Goal: Task Accomplishment & Management: Manage account settings

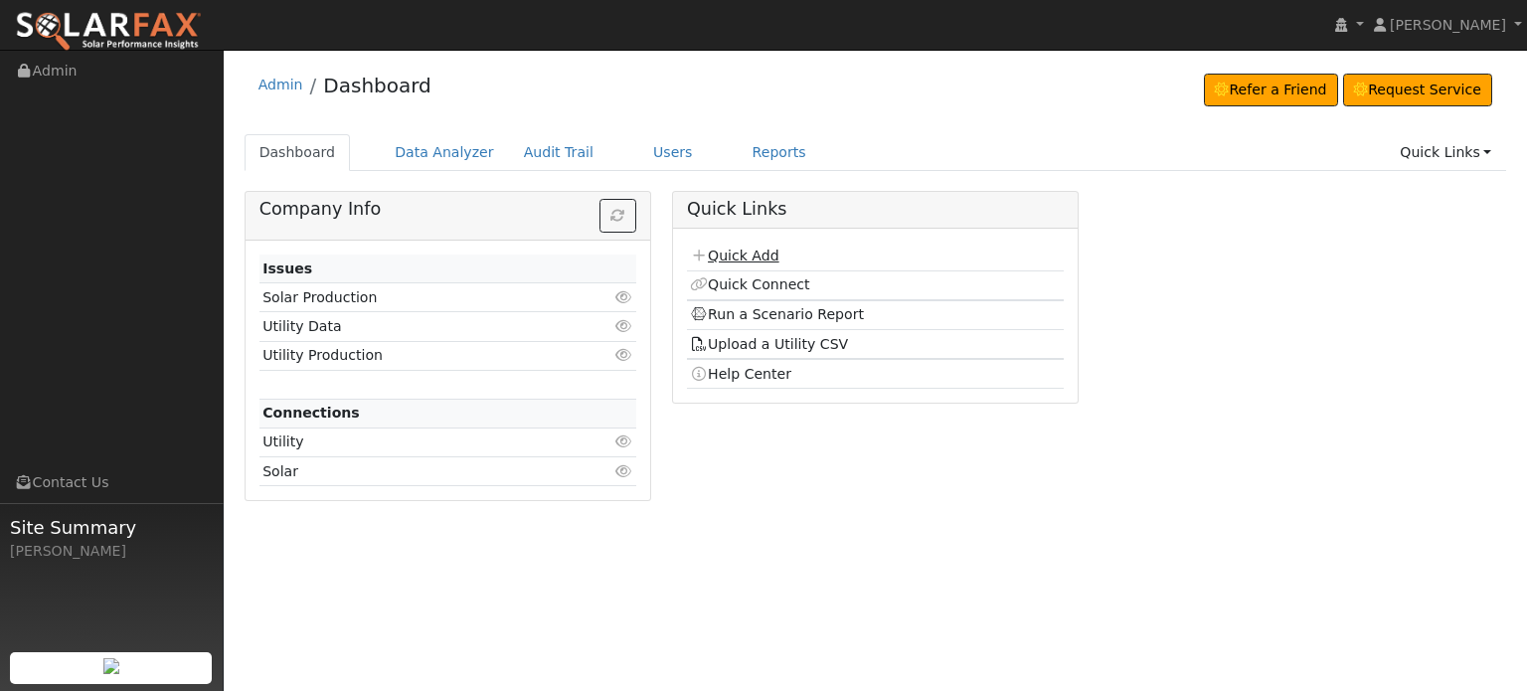
click at [736, 254] on link "Quick Add" at bounding box center [734, 256] width 88 height 16
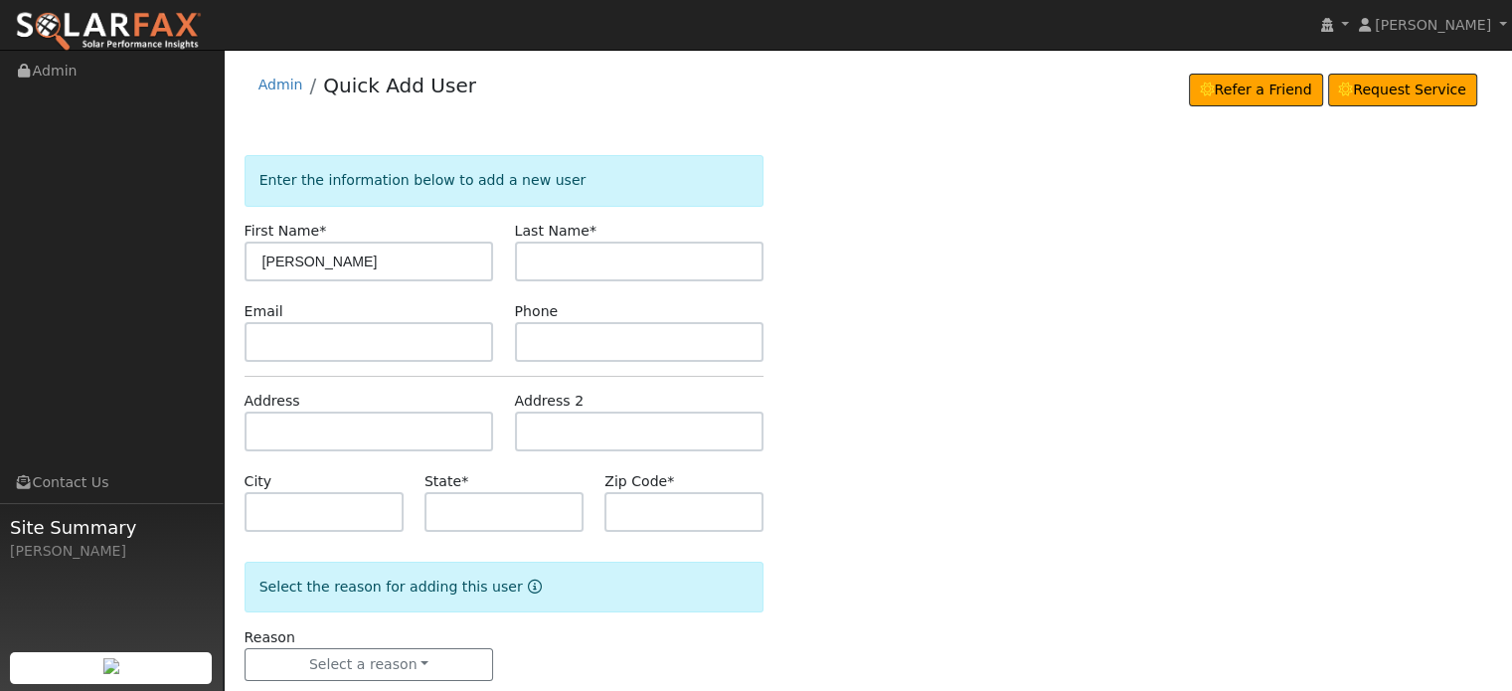
type input "[PERSON_NAME]"
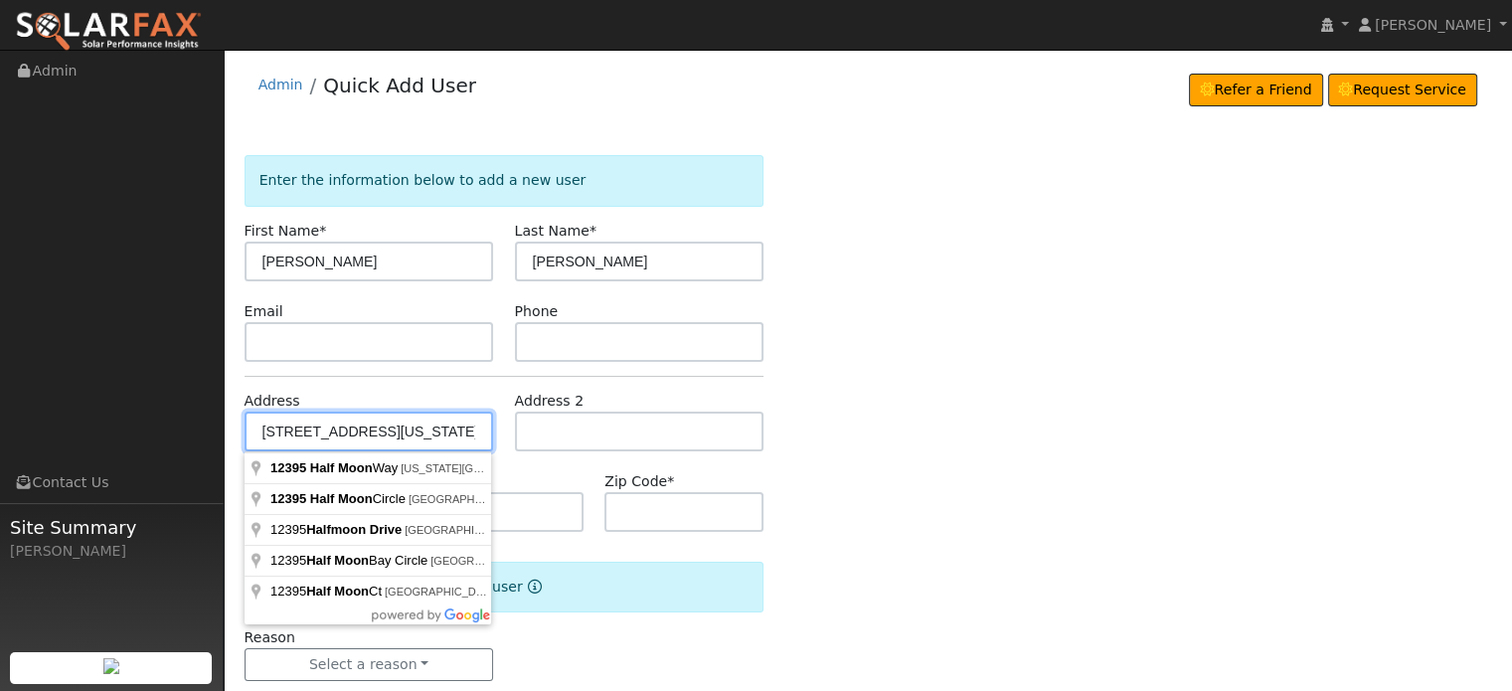
type input "12395 Half Moon Way"
type input "Nevada City"
type input "CA"
type input "95959"
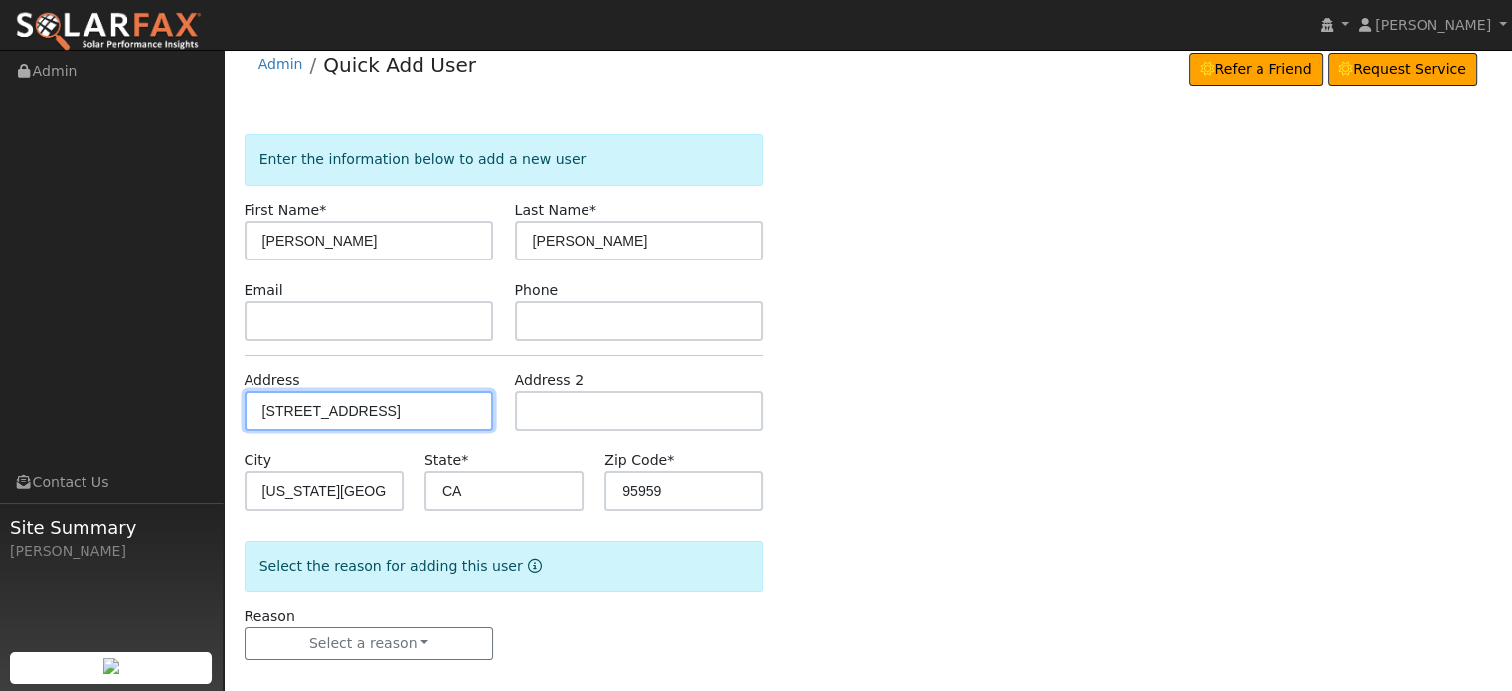
scroll to position [39, 0]
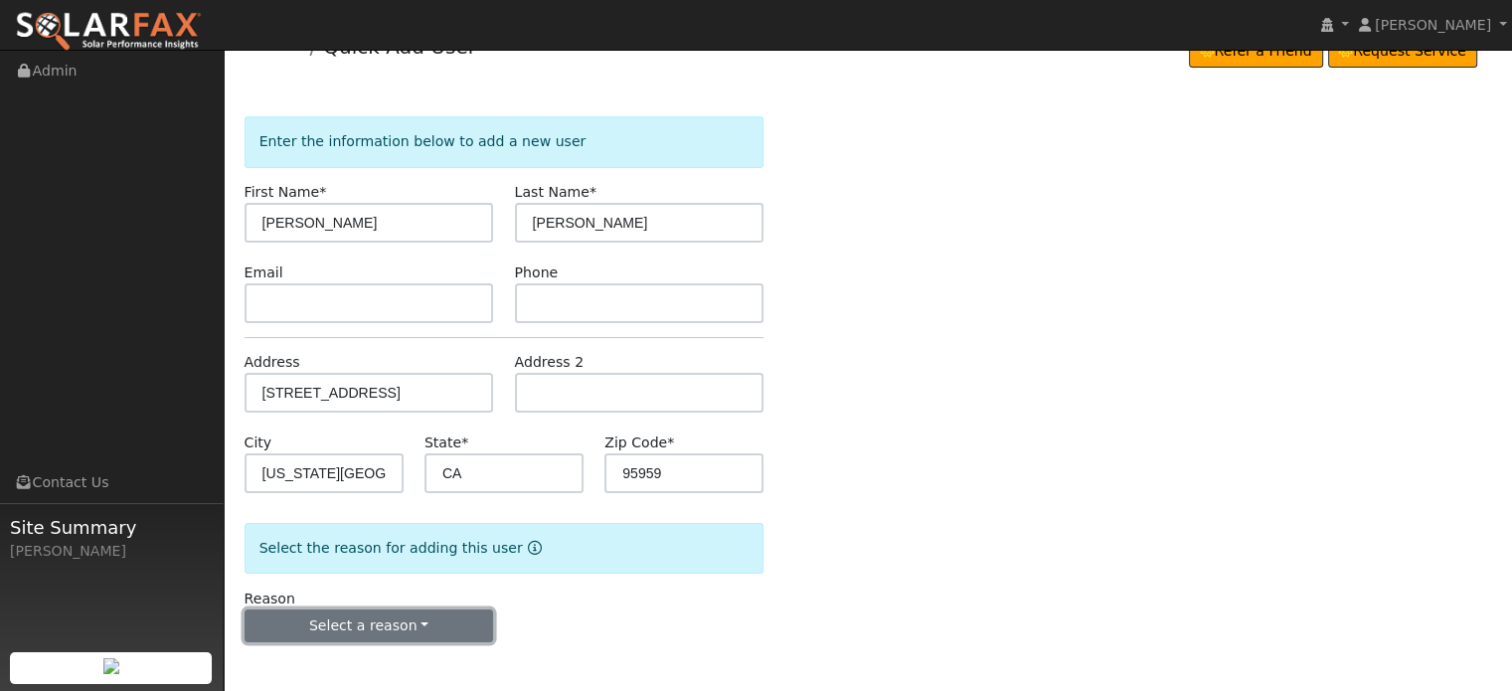
click at [347, 629] on button "Select a reason" at bounding box center [370, 626] width 250 height 34
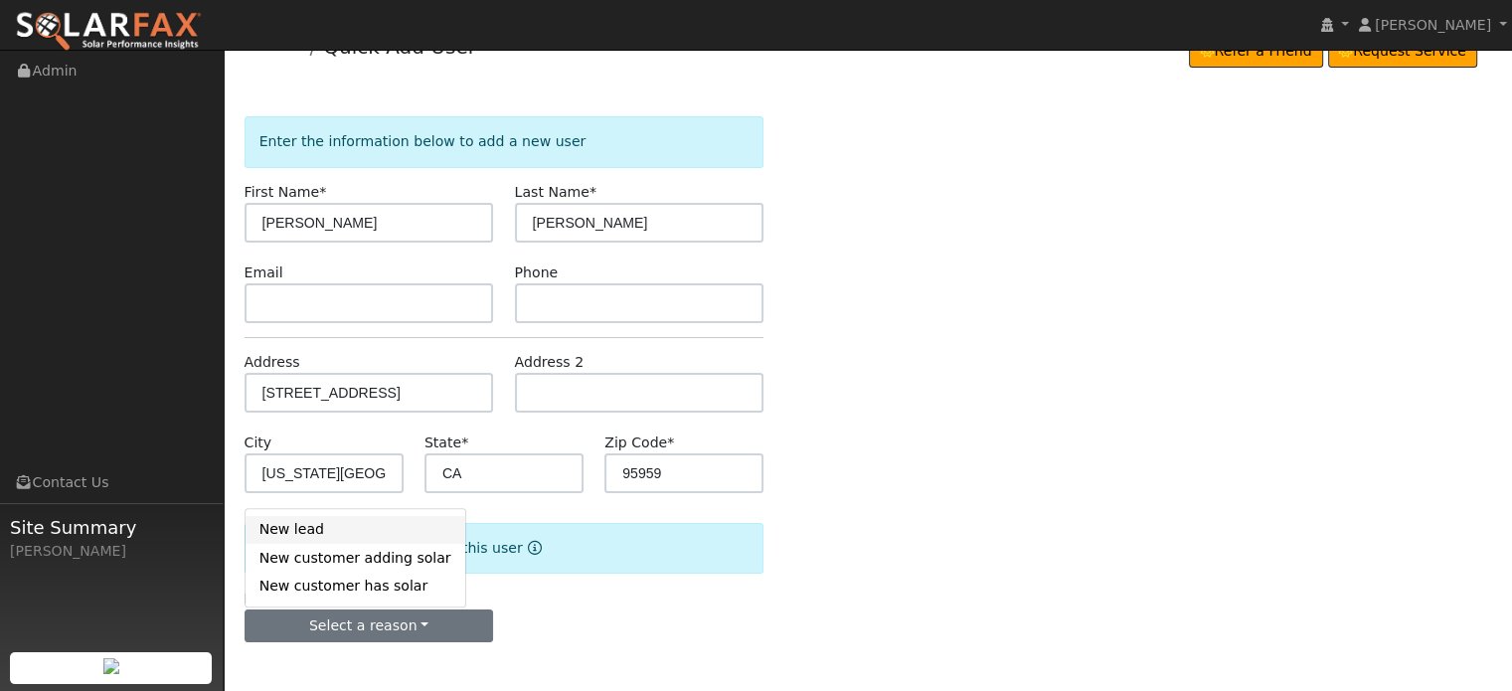
click at [299, 534] on link "New lead" at bounding box center [356, 530] width 220 height 28
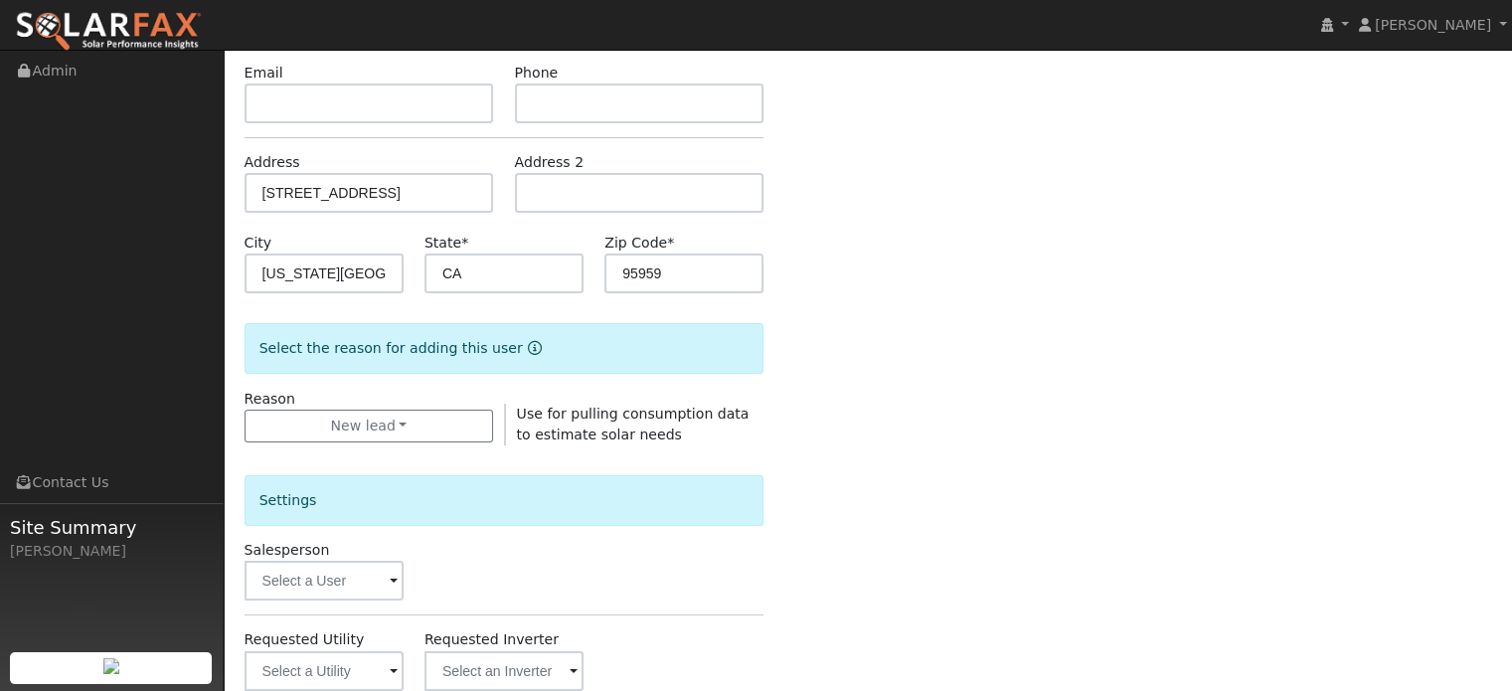
scroll to position [536, 0]
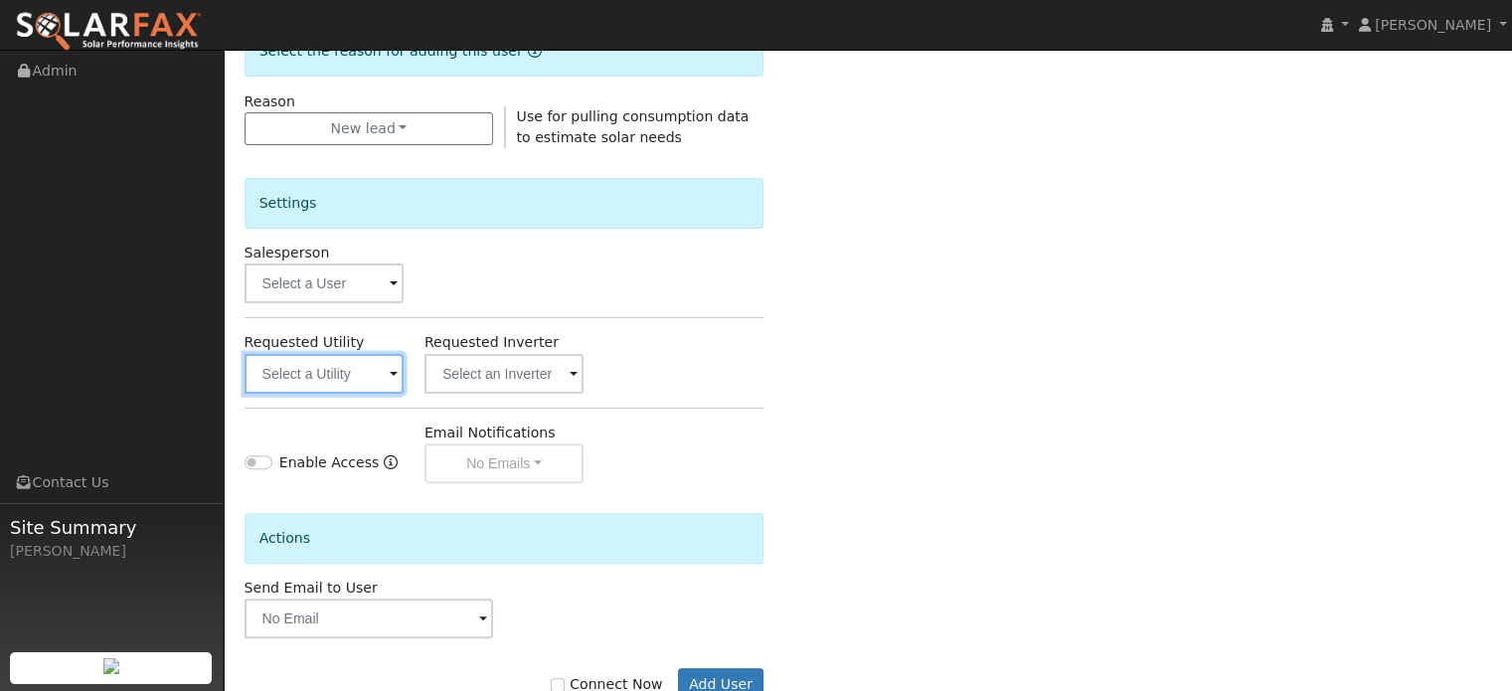
click at [322, 369] on input "text" at bounding box center [324, 374] width 159 height 40
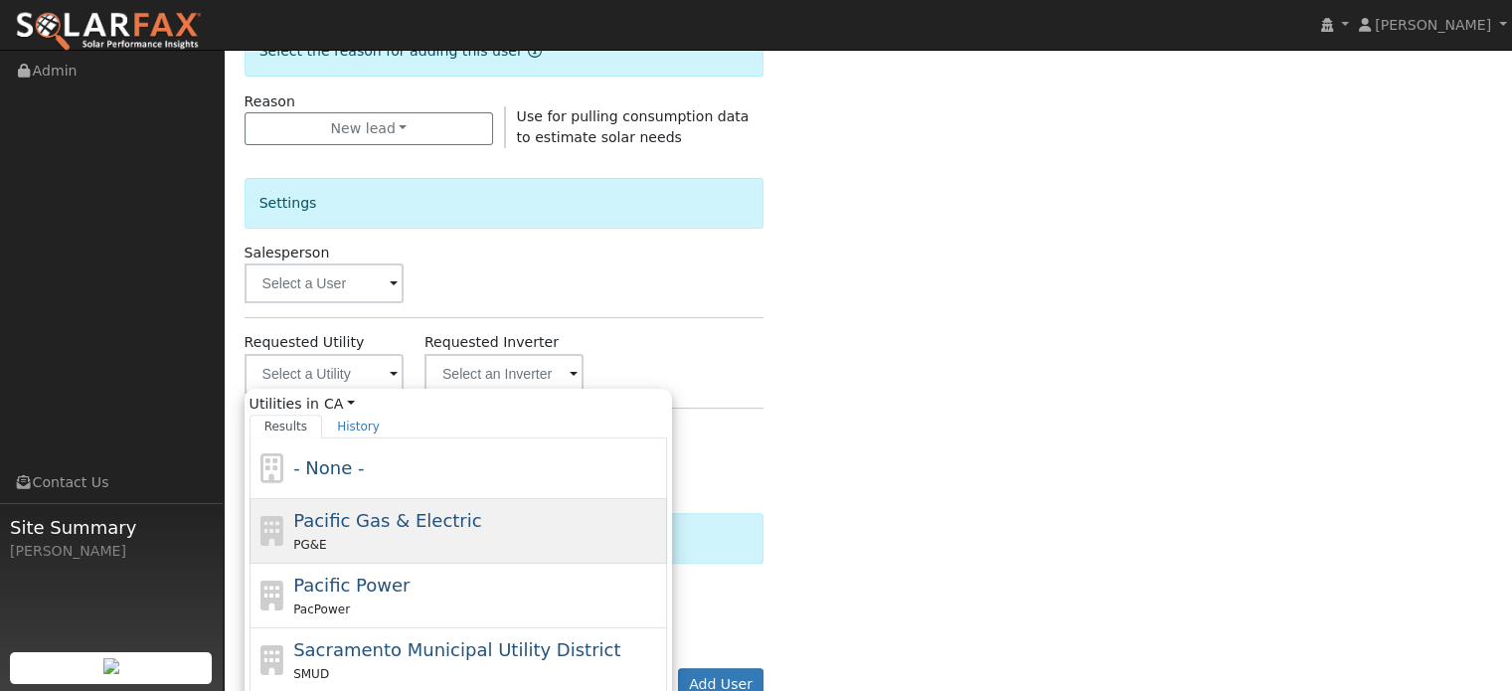
click at [334, 524] on span "Pacific Gas & Electric" at bounding box center [387, 520] width 188 height 21
type input "Pacific Gas & Electric"
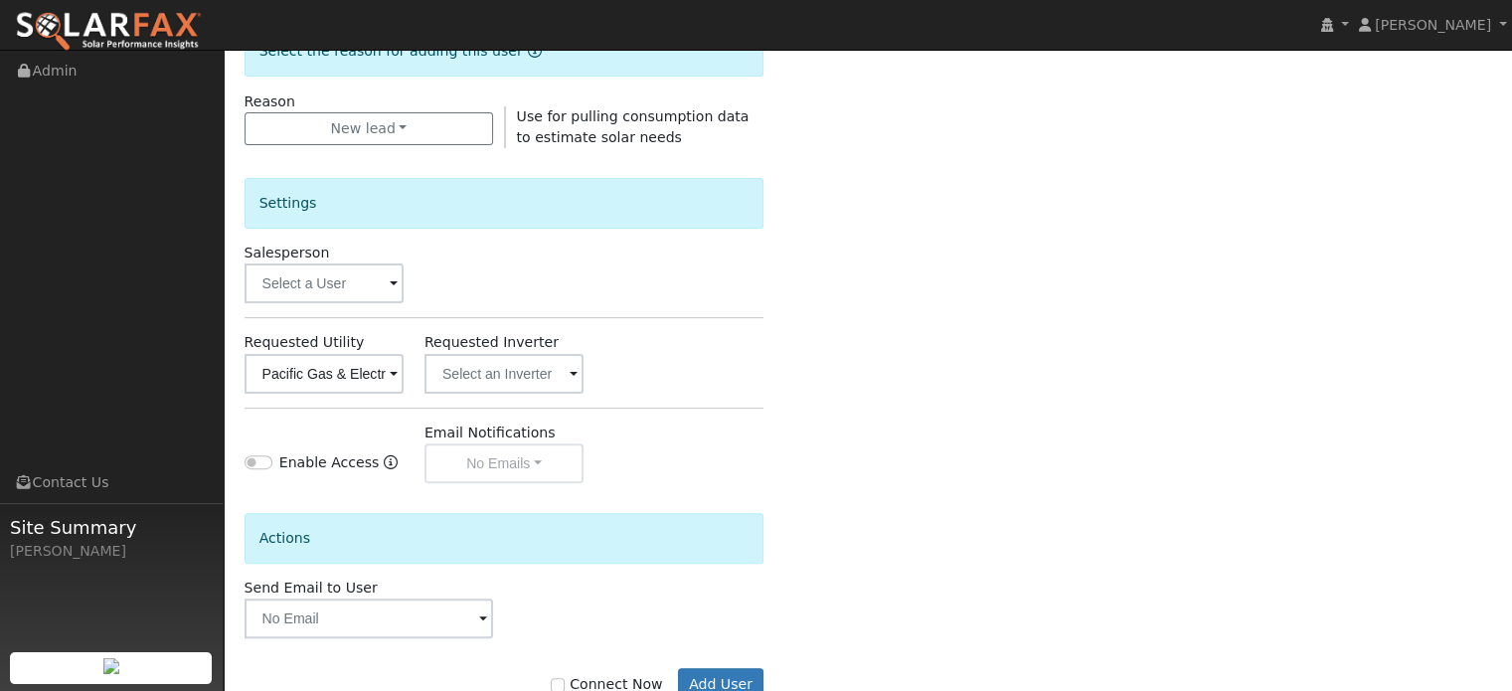
scroll to position [594, 0]
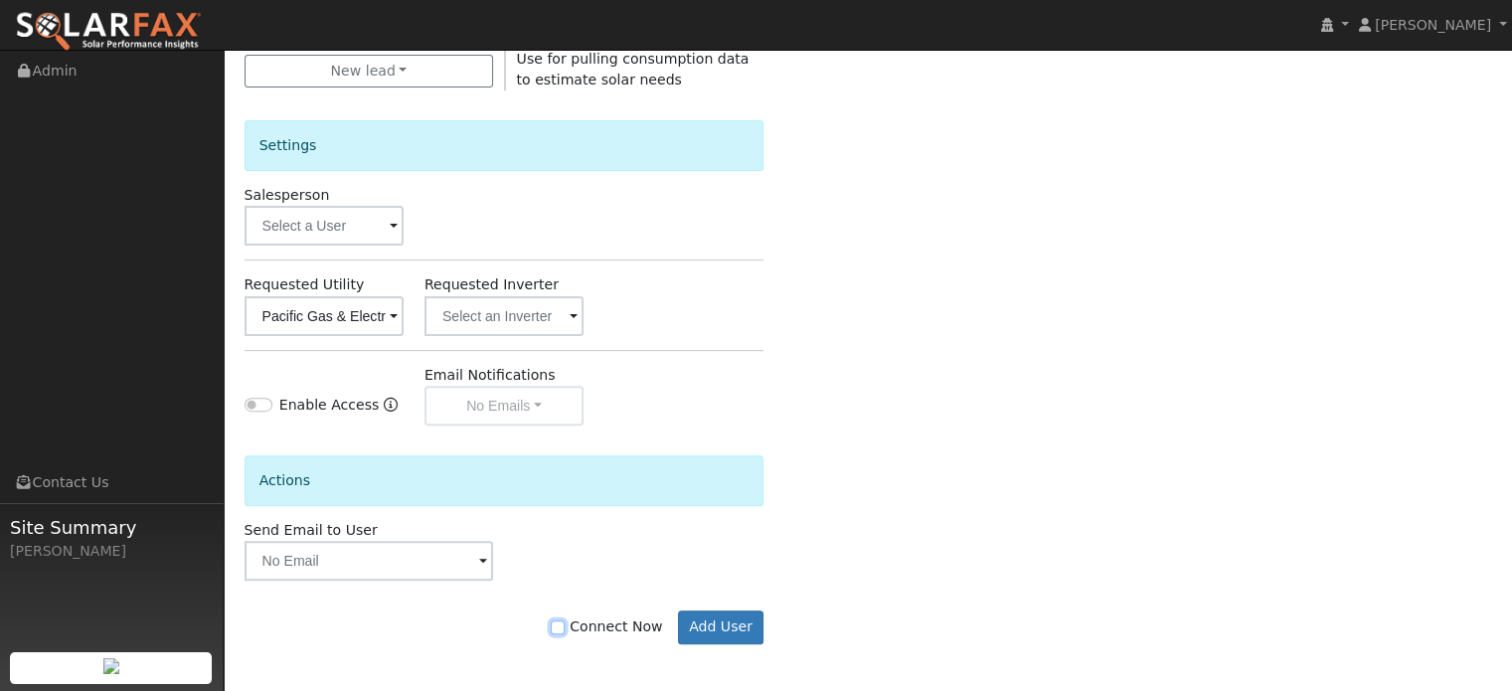
click at [565, 623] on input "Connect Now" at bounding box center [558, 627] width 14 height 14
checkbox input "true"
click at [702, 625] on button "Add User" at bounding box center [721, 627] width 86 height 34
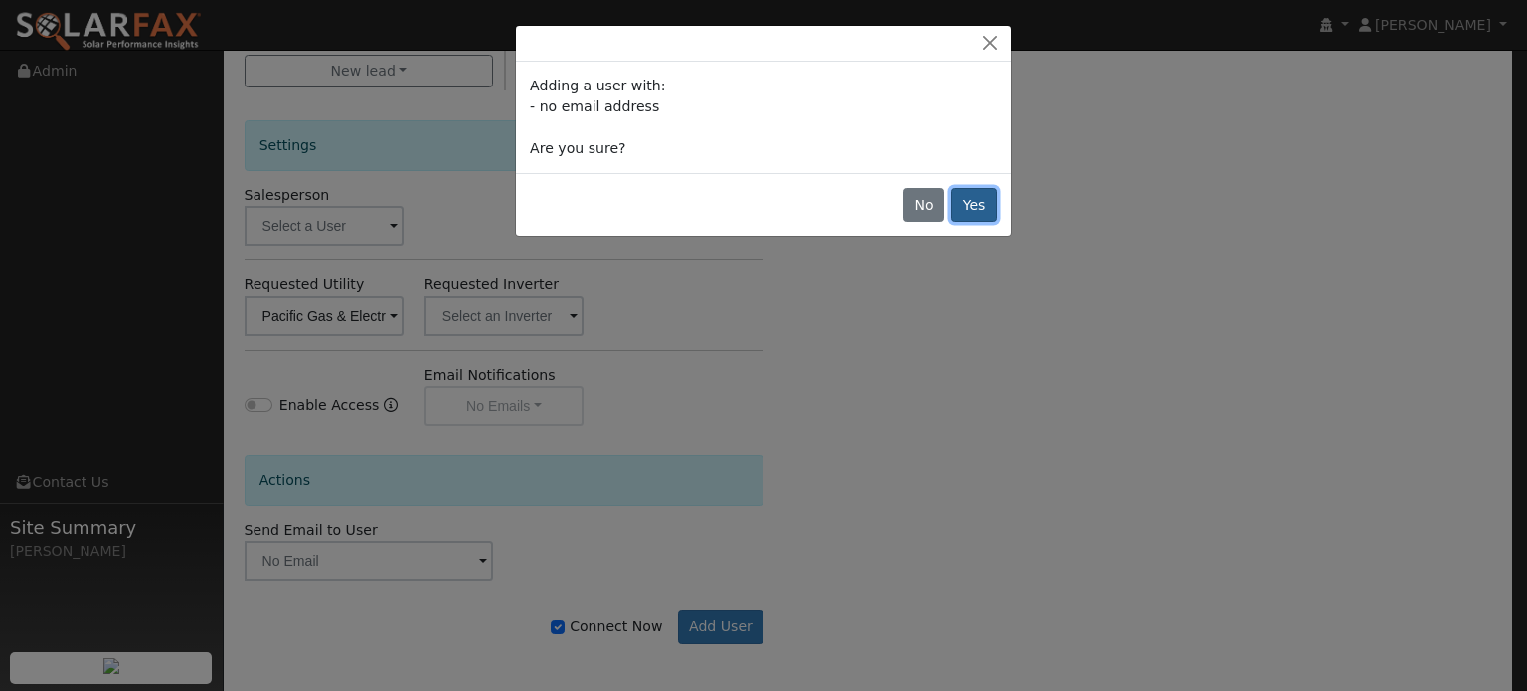
click at [983, 210] on button "Yes" at bounding box center [974, 205] width 46 height 34
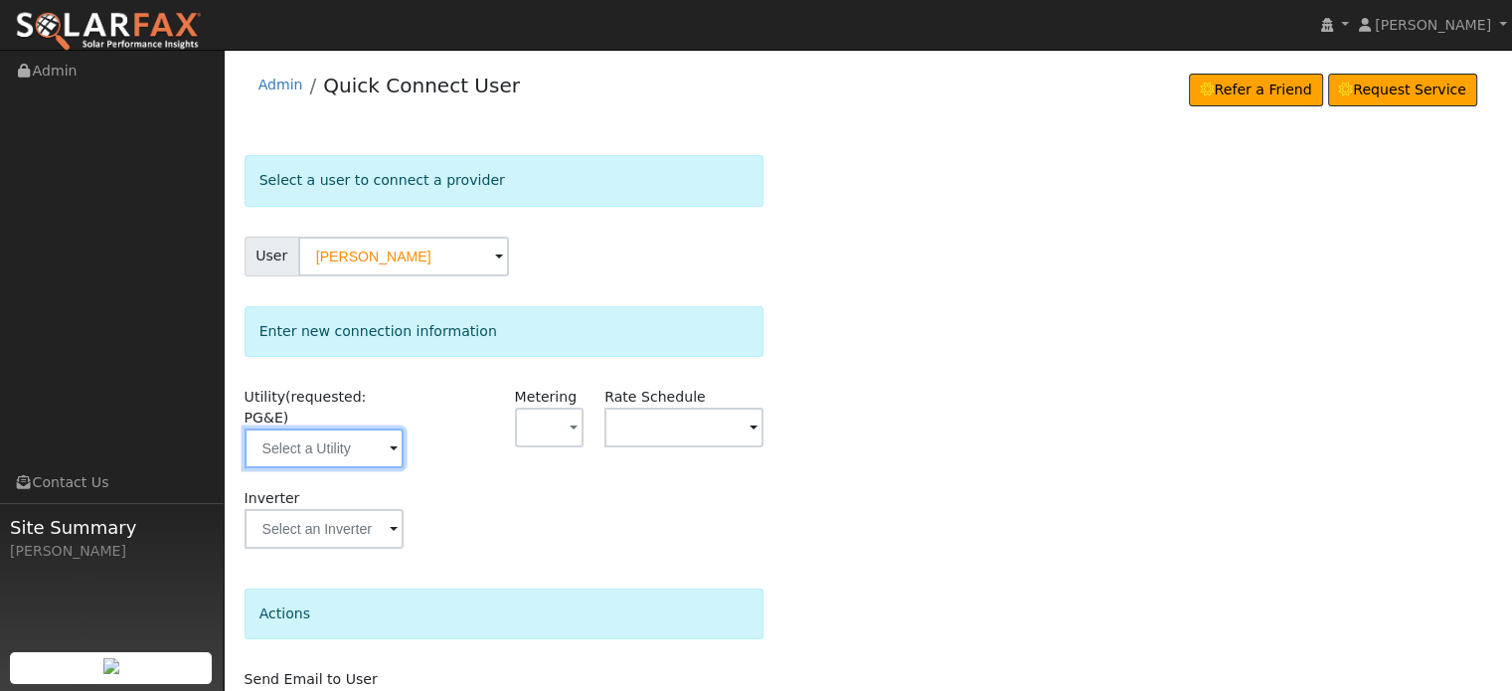
click at [326, 428] on input "text" at bounding box center [324, 448] width 159 height 40
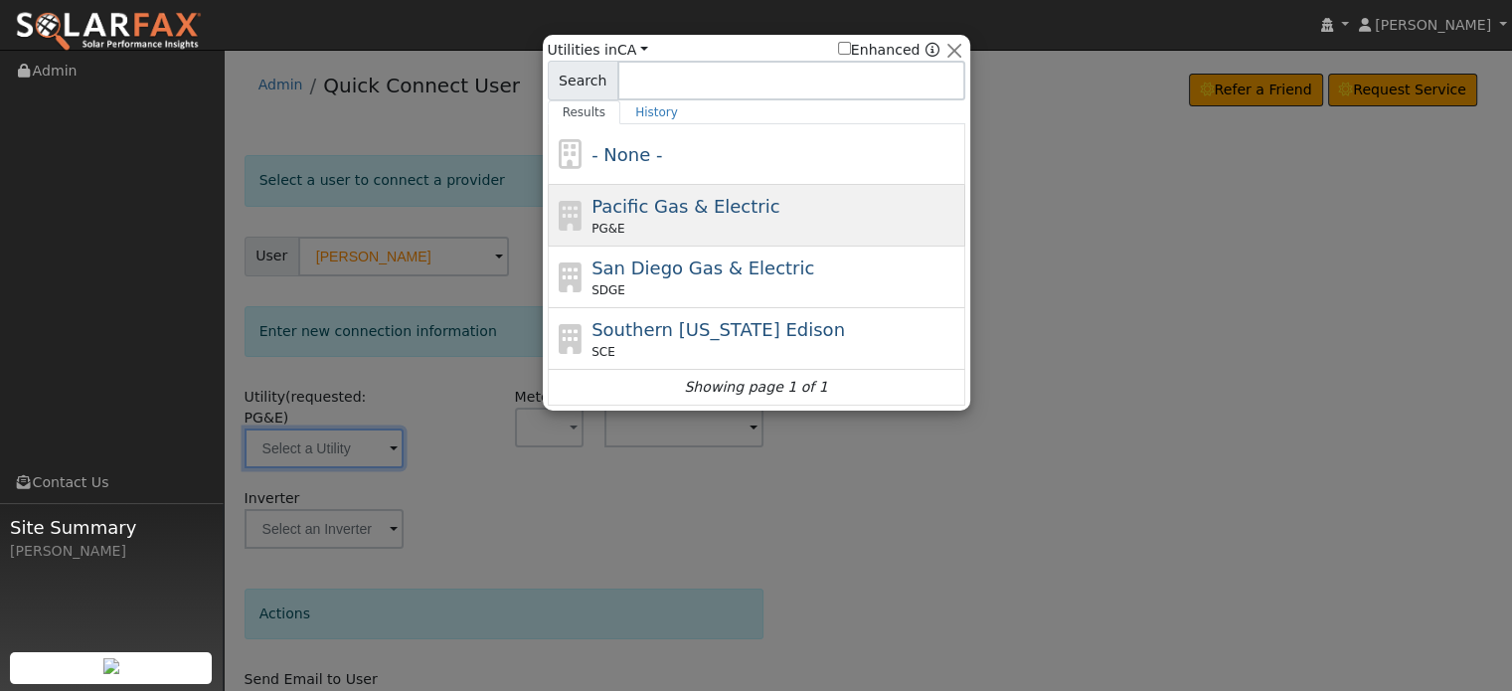
click at [721, 225] on div "PG&E" at bounding box center [776, 229] width 369 height 18
type input "PG&E"
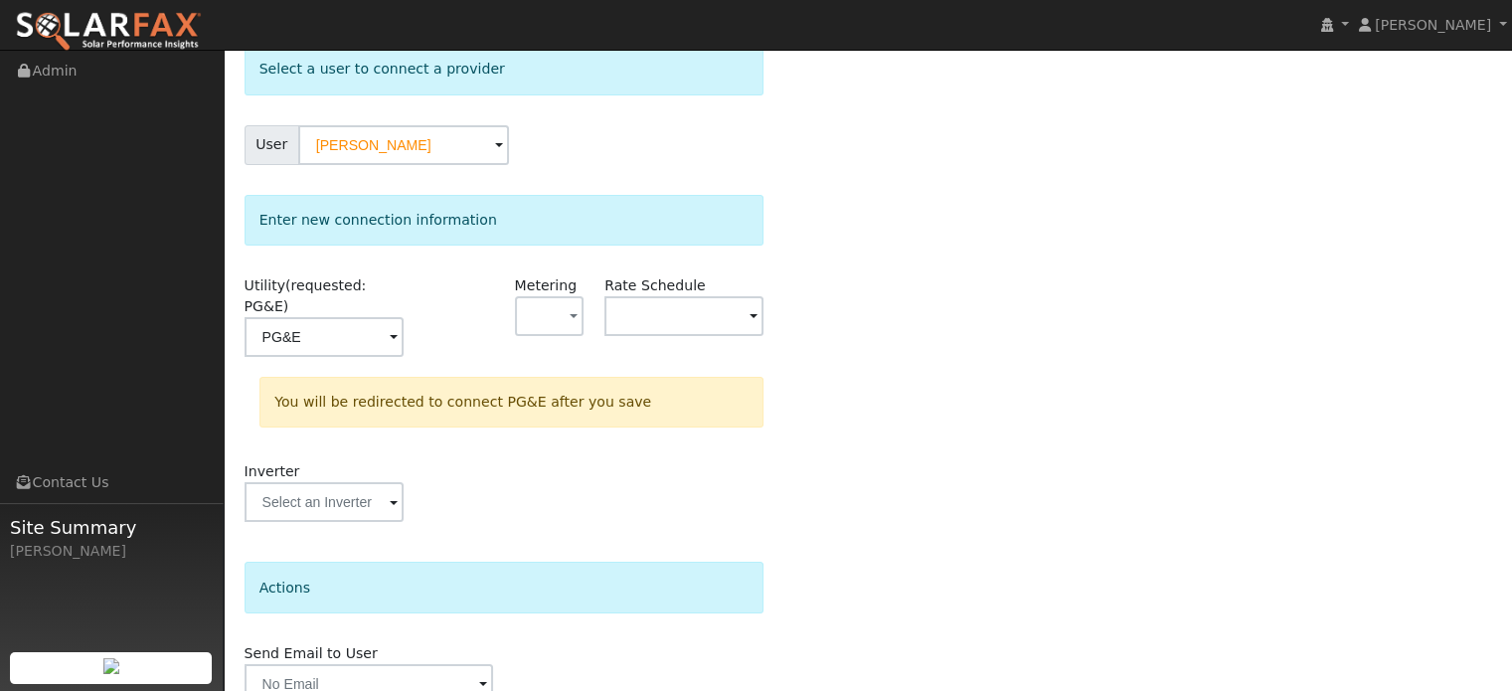
scroll to position [184, 0]
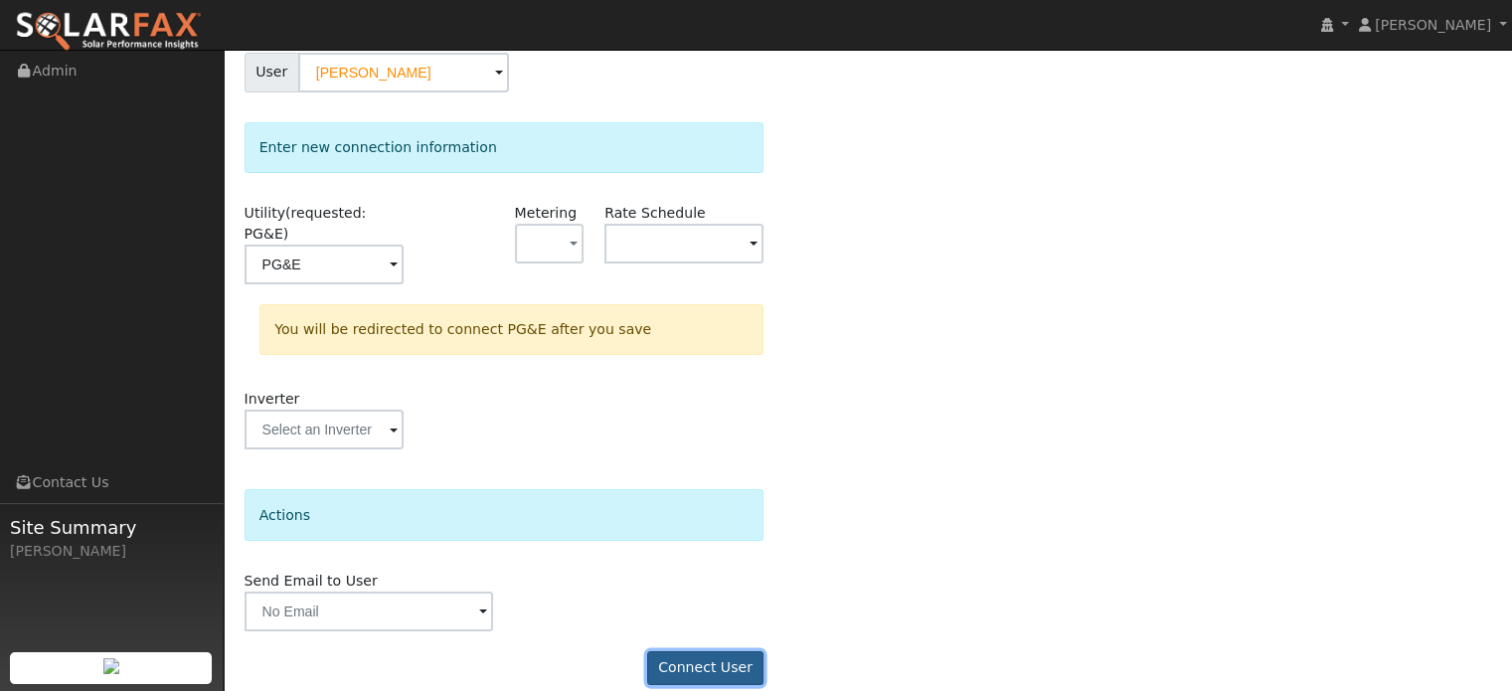
click at [697, 651] on button "Connect User" at bounding box center [705, 668] width 117 height 34
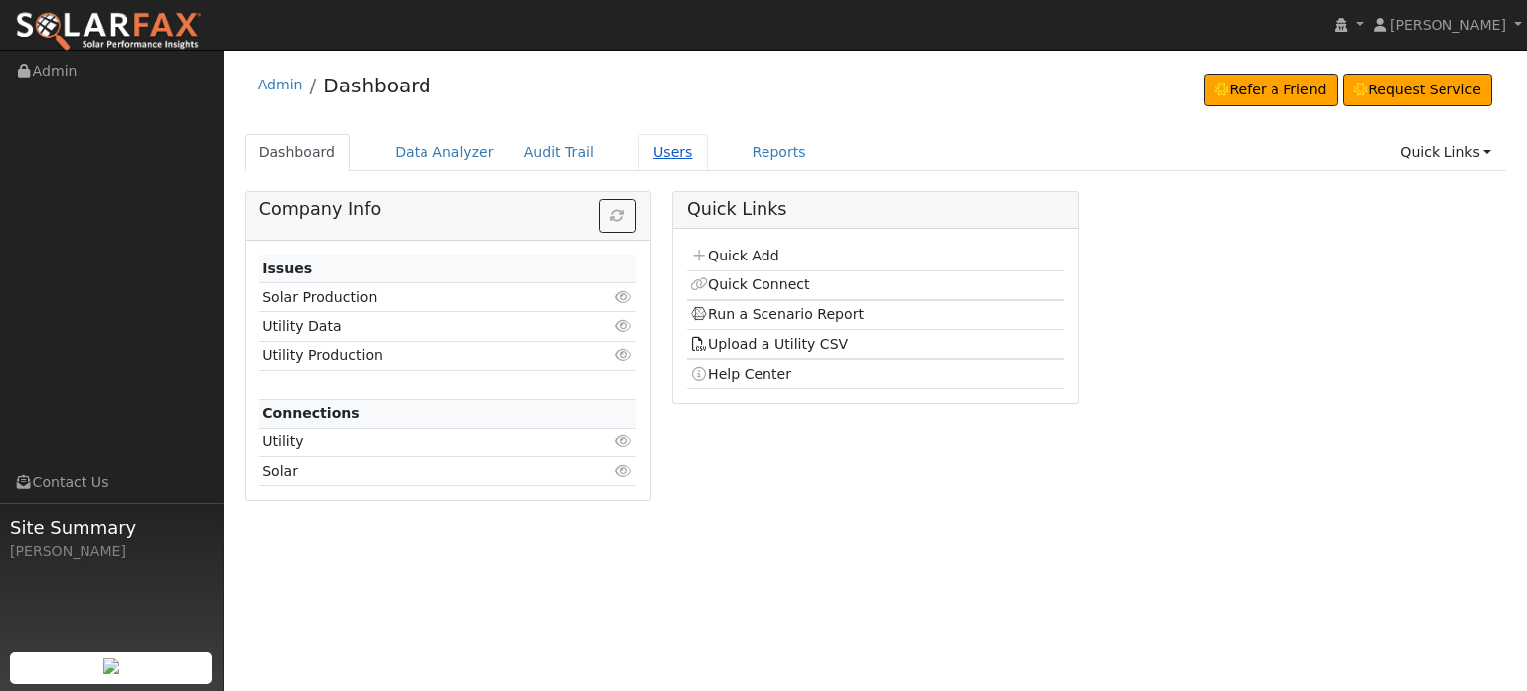
click at [638, 146] on link "Users" at bounding box center [673, 152] width 70 height 37
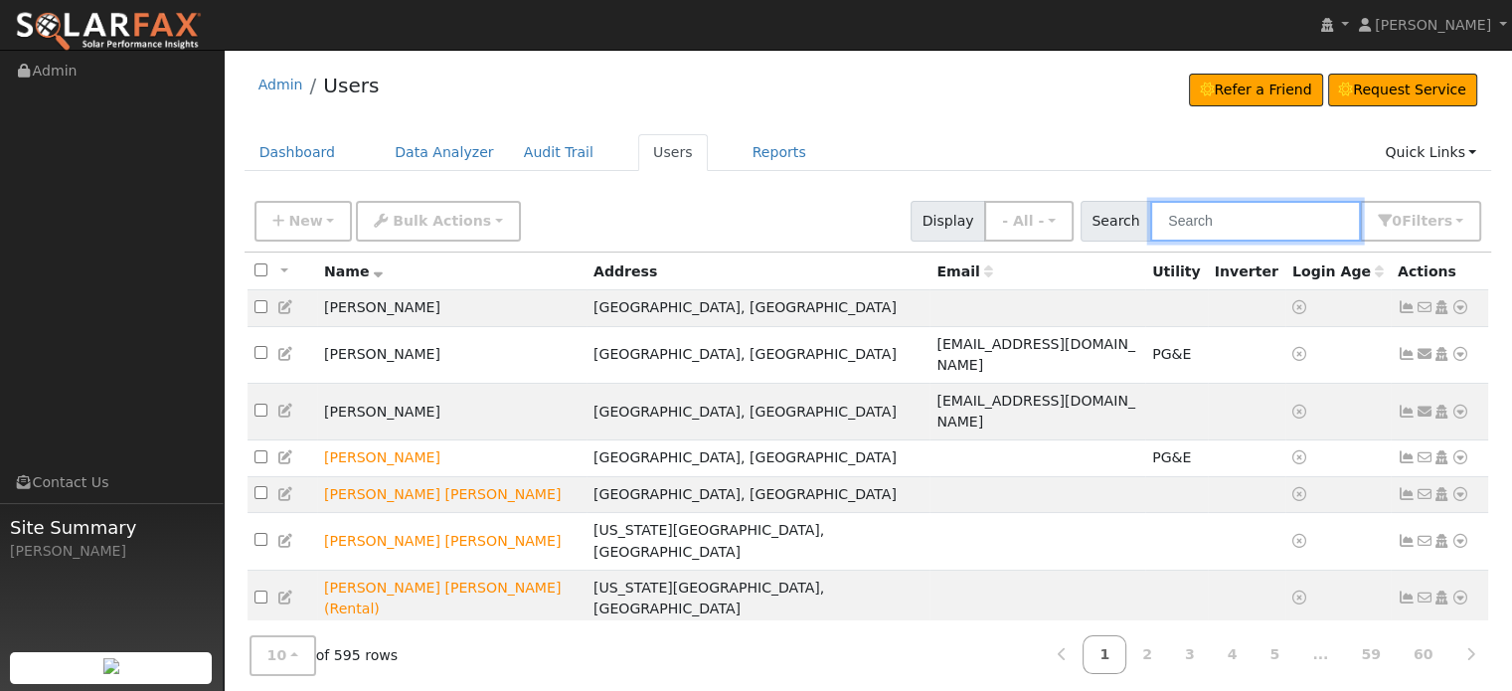
click at [1236, 222] on input "text" at bounding box center [1255, 221] width 211 height 41
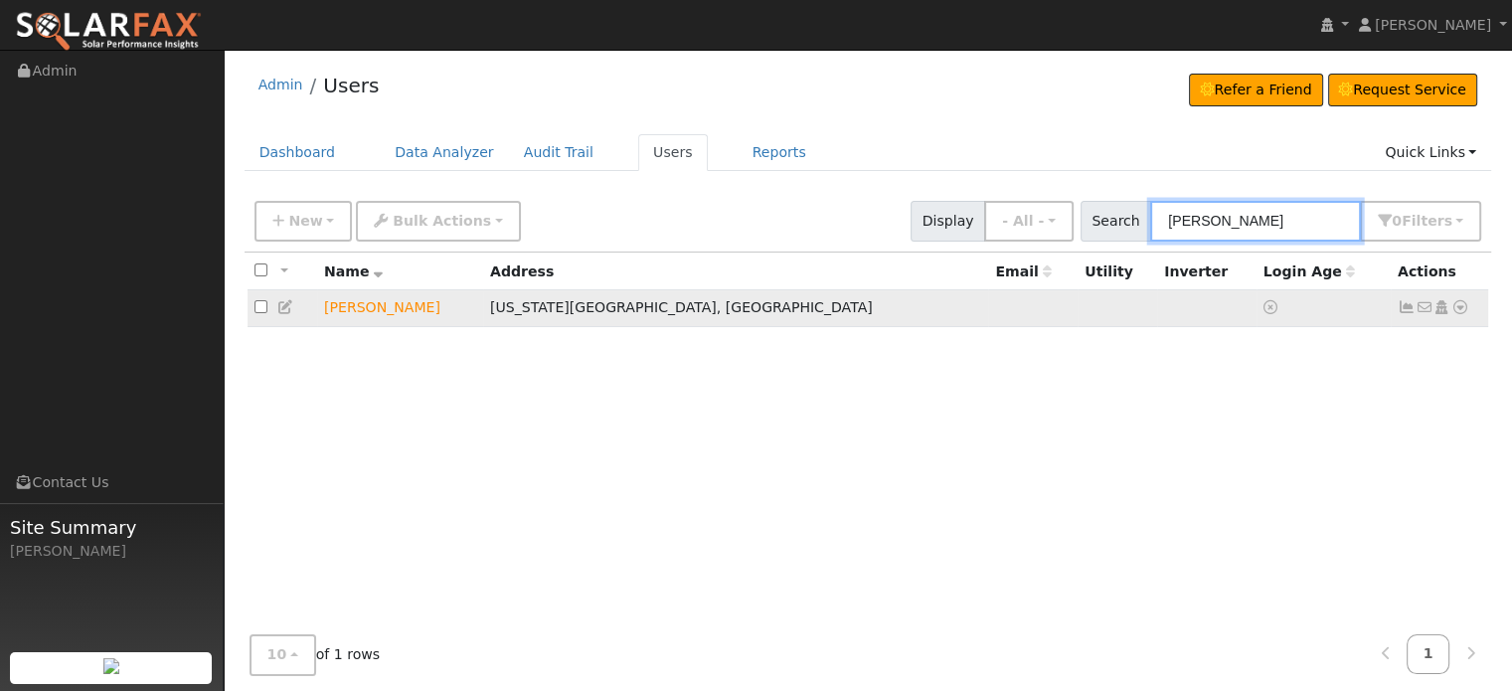
type input "lynn isa"
click at [1458, 305] on icon at bounding box center [1460, 307] width 18 height 14
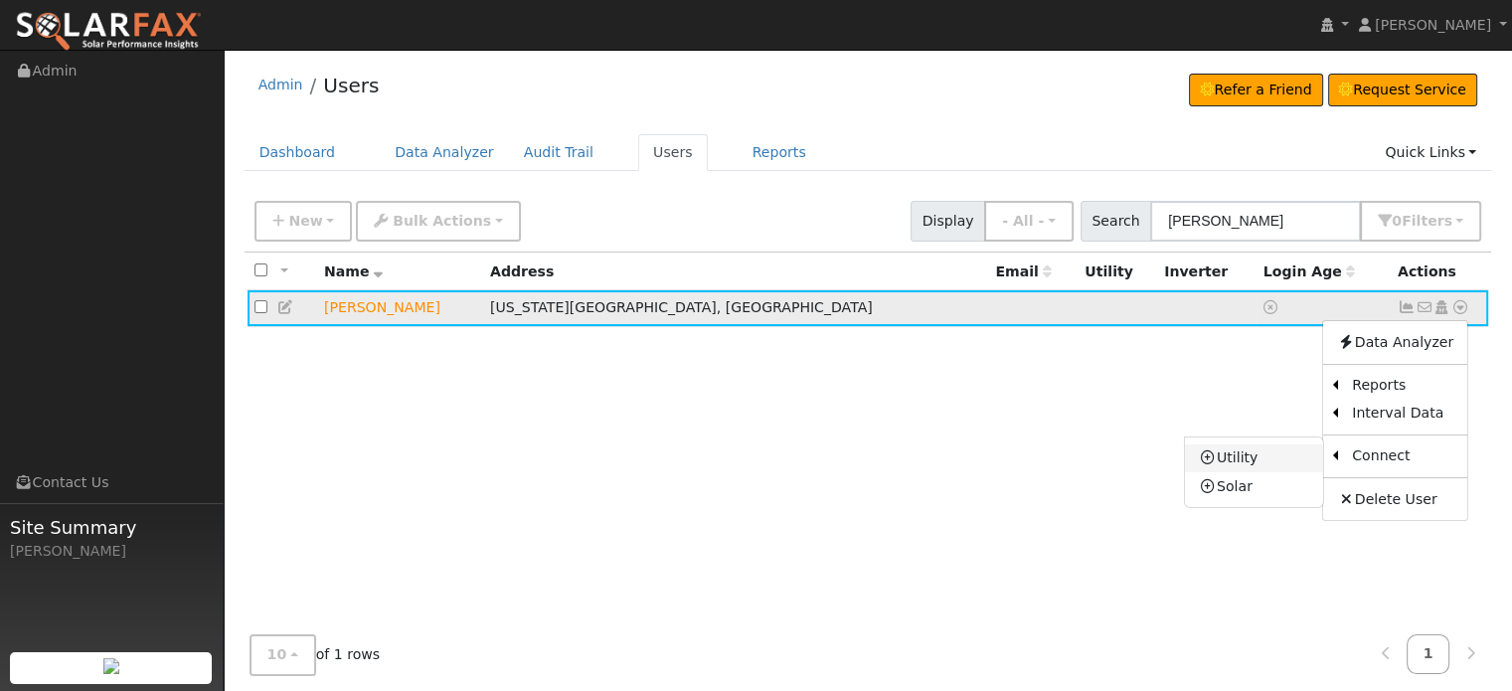
click at [1241, 455] on link "Utility" at bounding box center [1254, 458] width 138 height 28
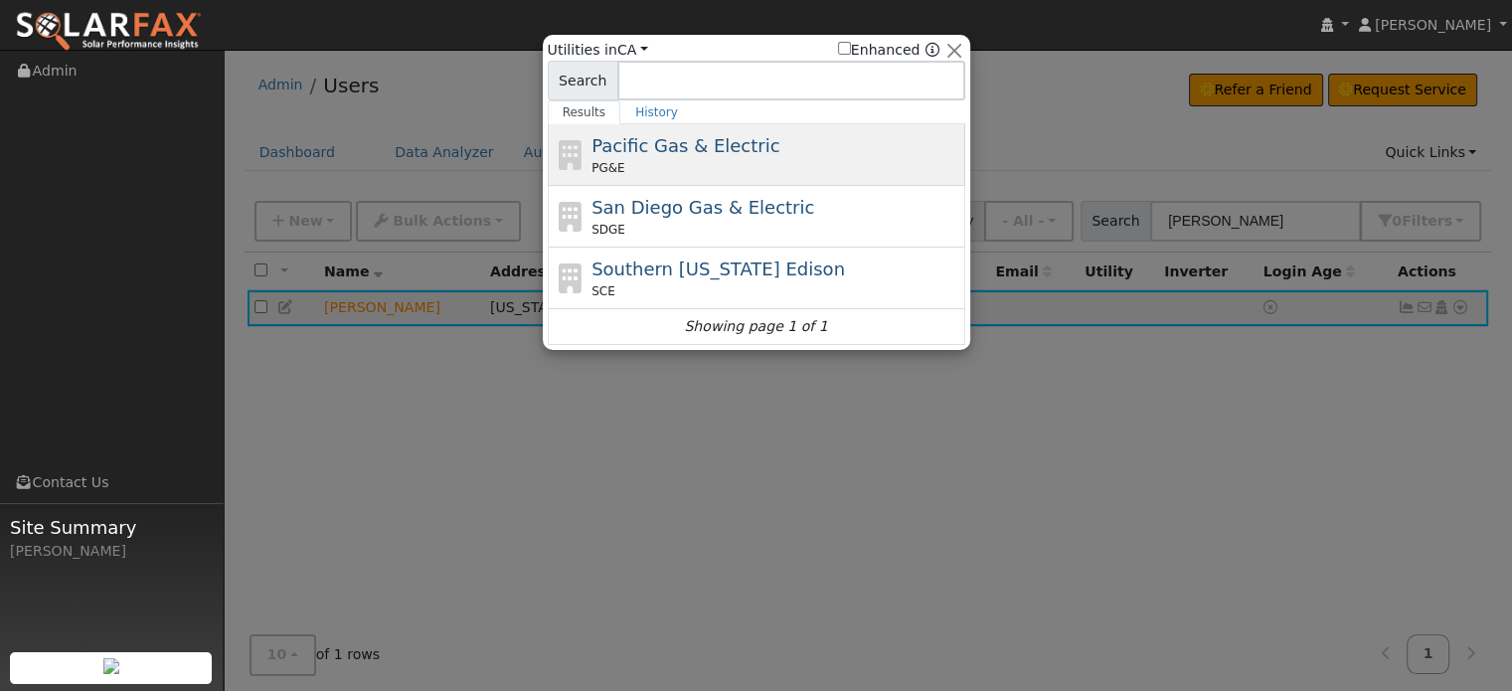
click at [694, 180] on div "Pacific Gas & Electric PG&E" at bounding box center [757, 155] width 418 height 62
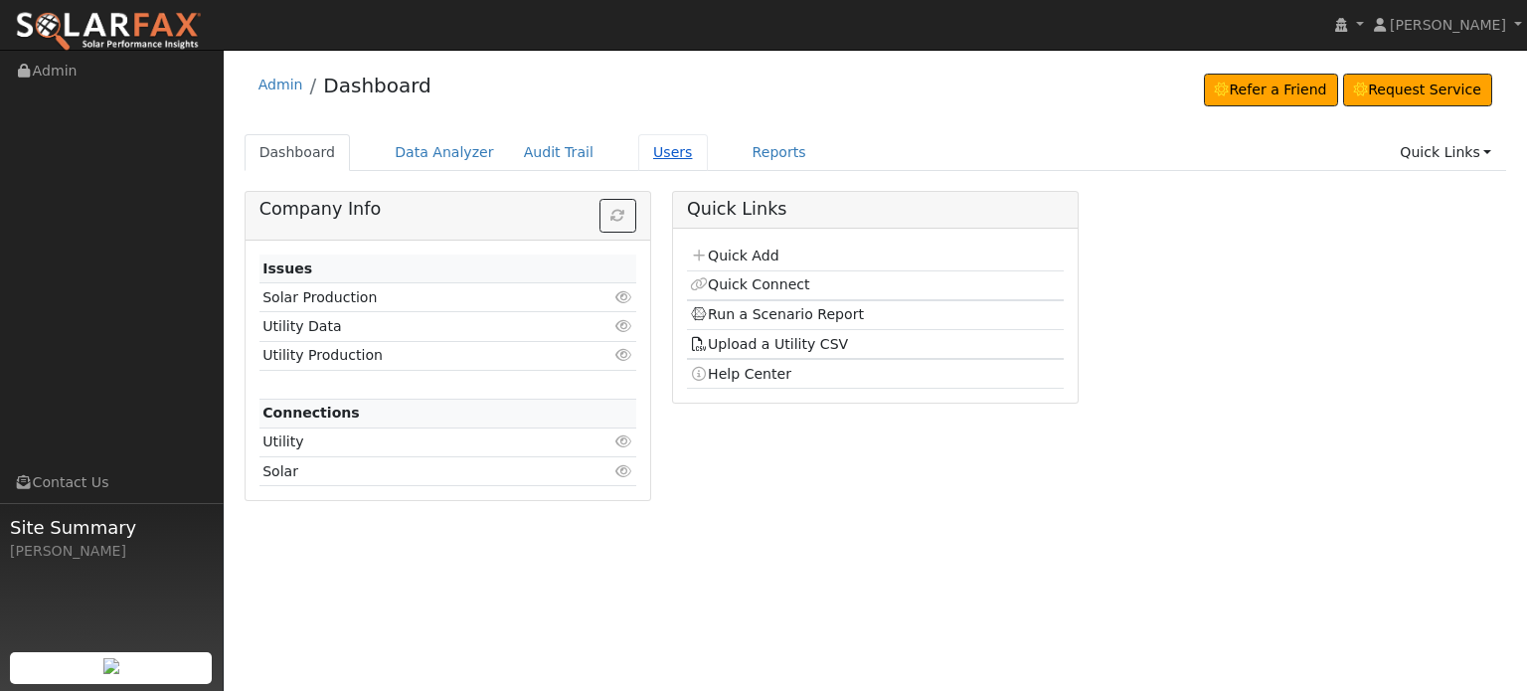
click at [638, 155] on link "Users" at bounding box center [673, 152] width 70 height 37
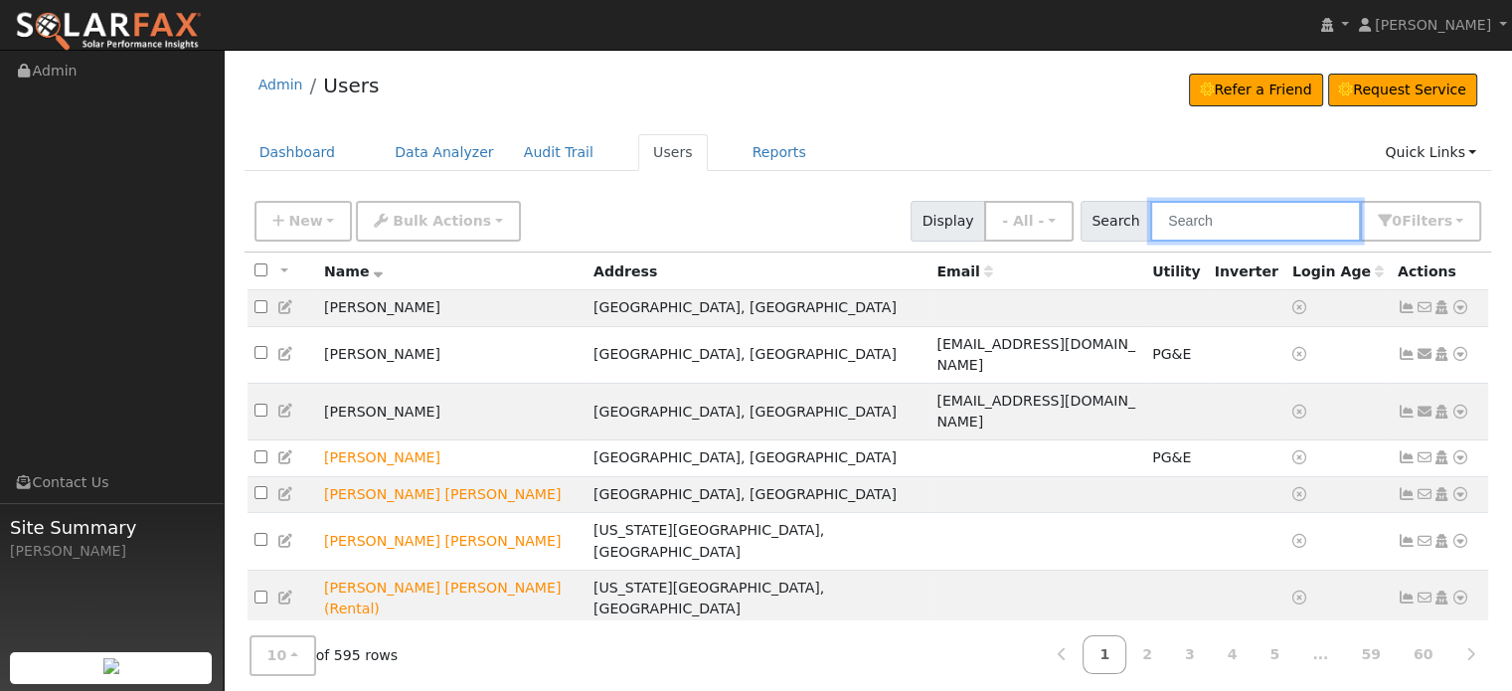
click at [1269, 224] on input "text" at bounding box center [1255, 221] width 211 height 41
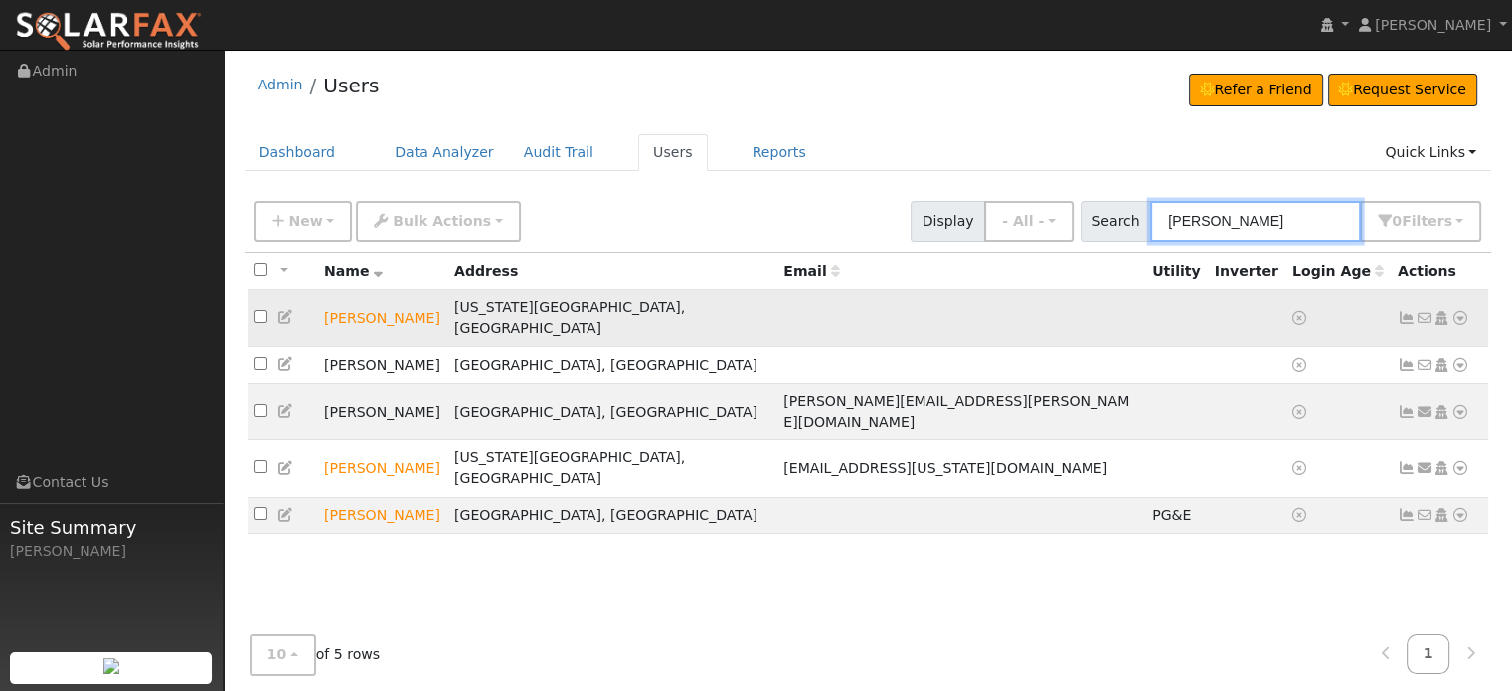
type input "lynn"
click at [1454, 311] on icon at bounding box center [1460, 318] width 18 height 14
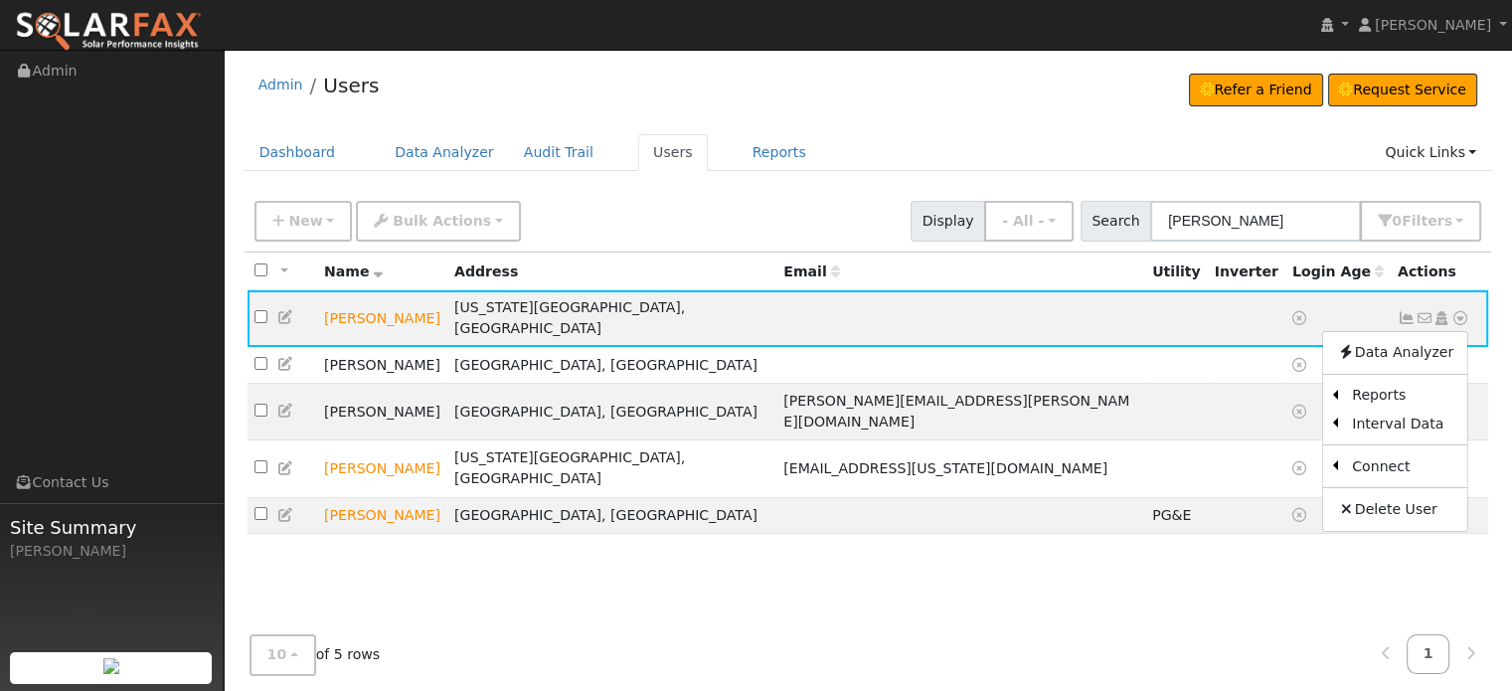
click at [282, 310] on icon at bounding box center [286, 317] width 18 height 14
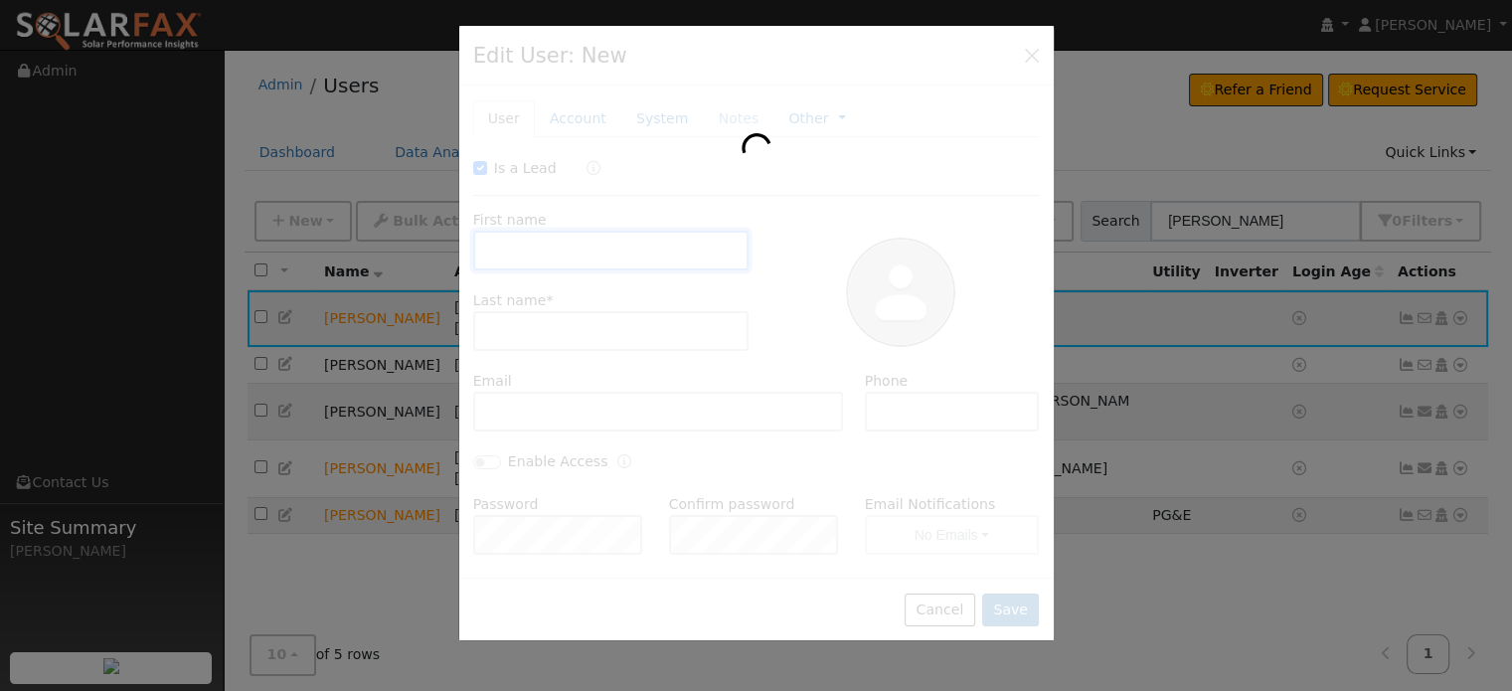
checkbox input "true"
type input "Lynn"
type input "Isaeff"
type input "Pacific Gas & Electric"
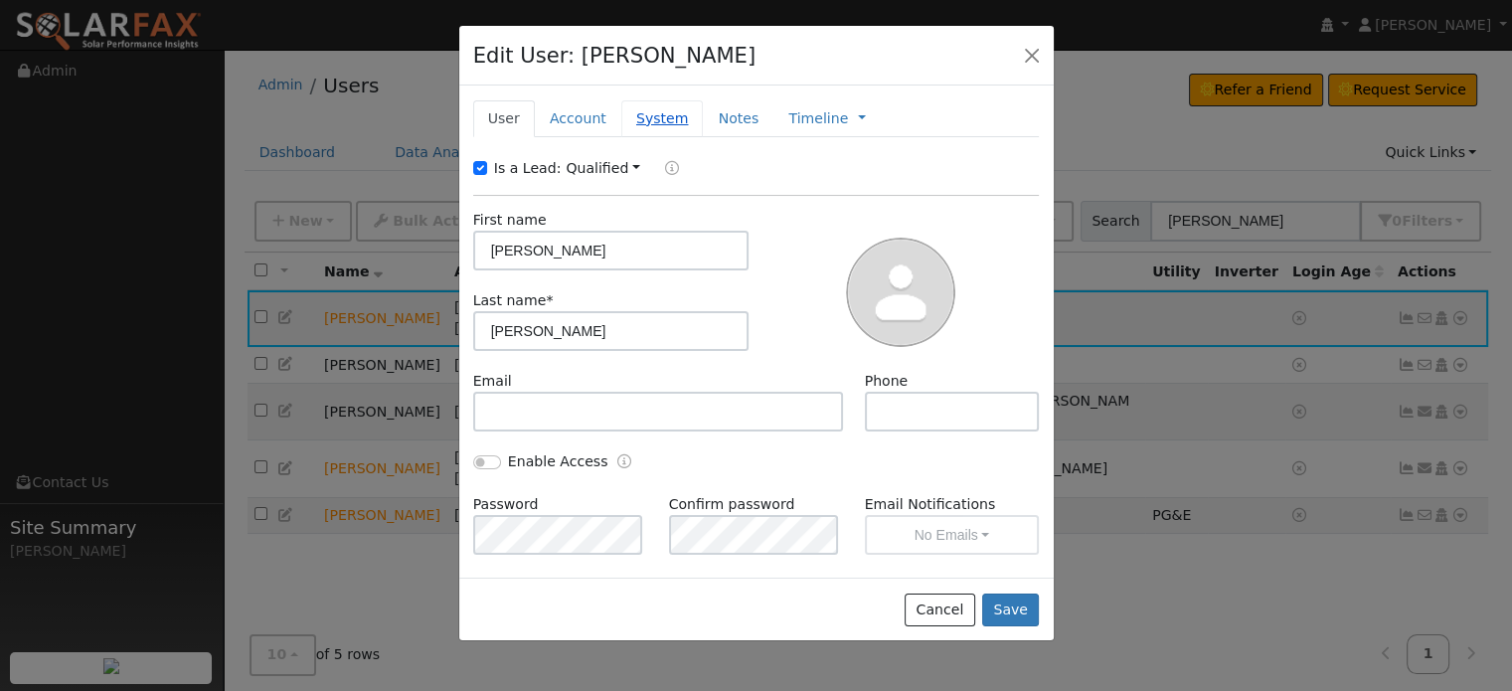
click at [663, 122] on link "System" at bounding box center [662, 118] width 83 height 37
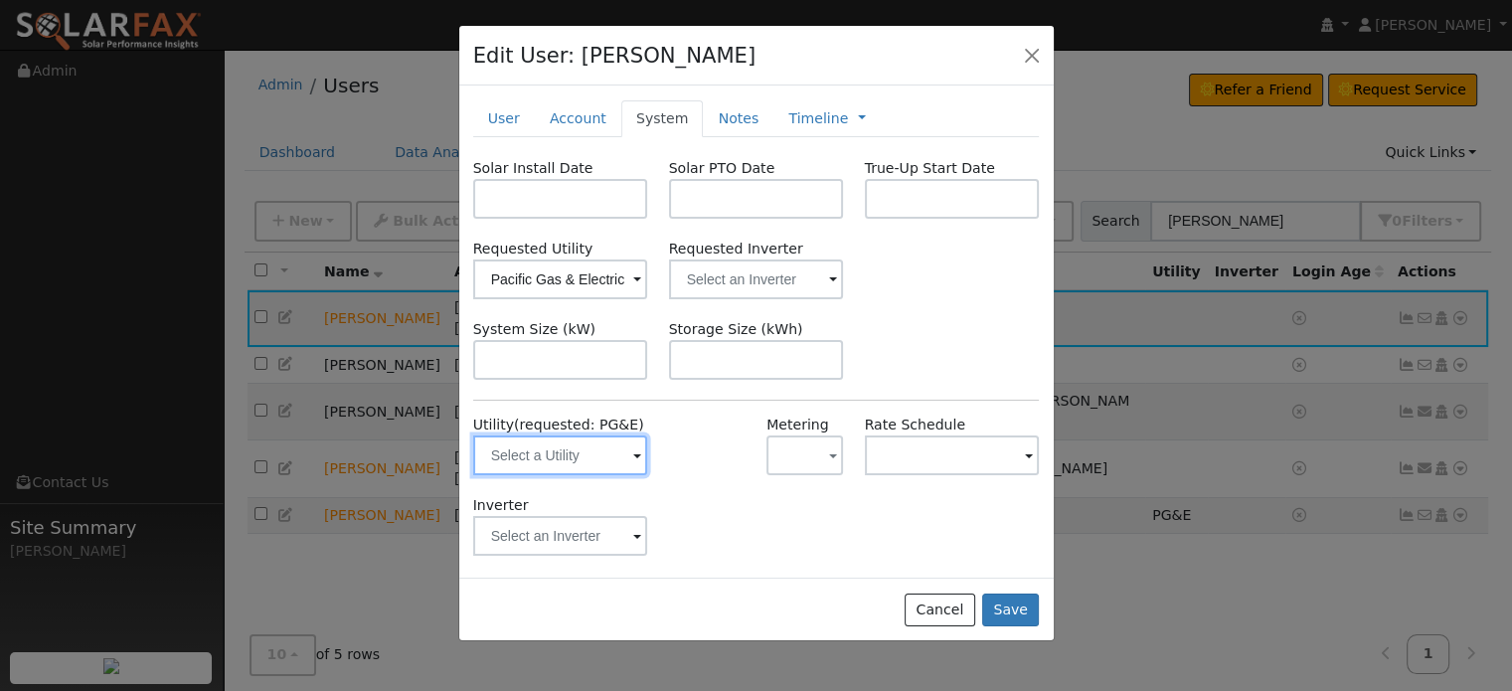
click at [526, 459] on input "text" at bounding box center [560, 455] width 175 height 40
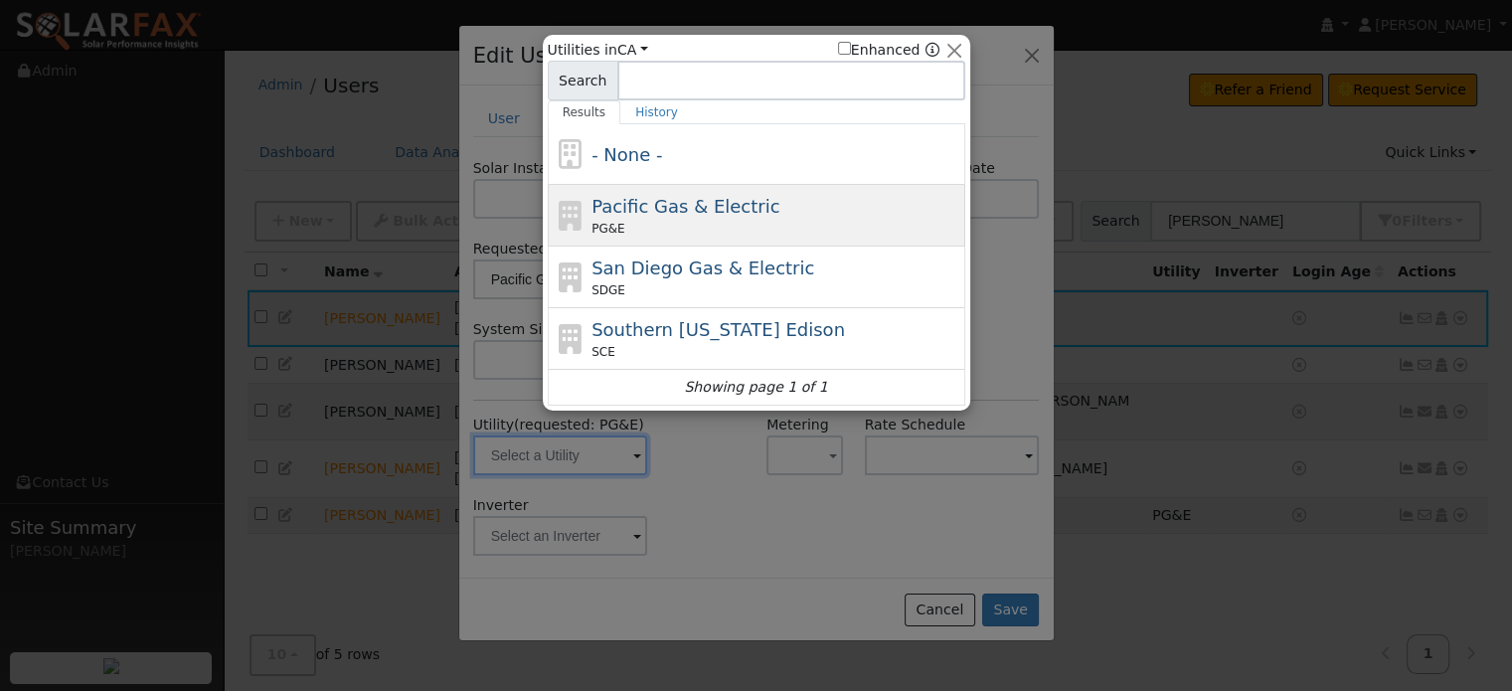
click at [631, 204] on span "Pacific Gas & Electric" at bounding box center [686, 206] width 188 height 21
type input "PG&E"
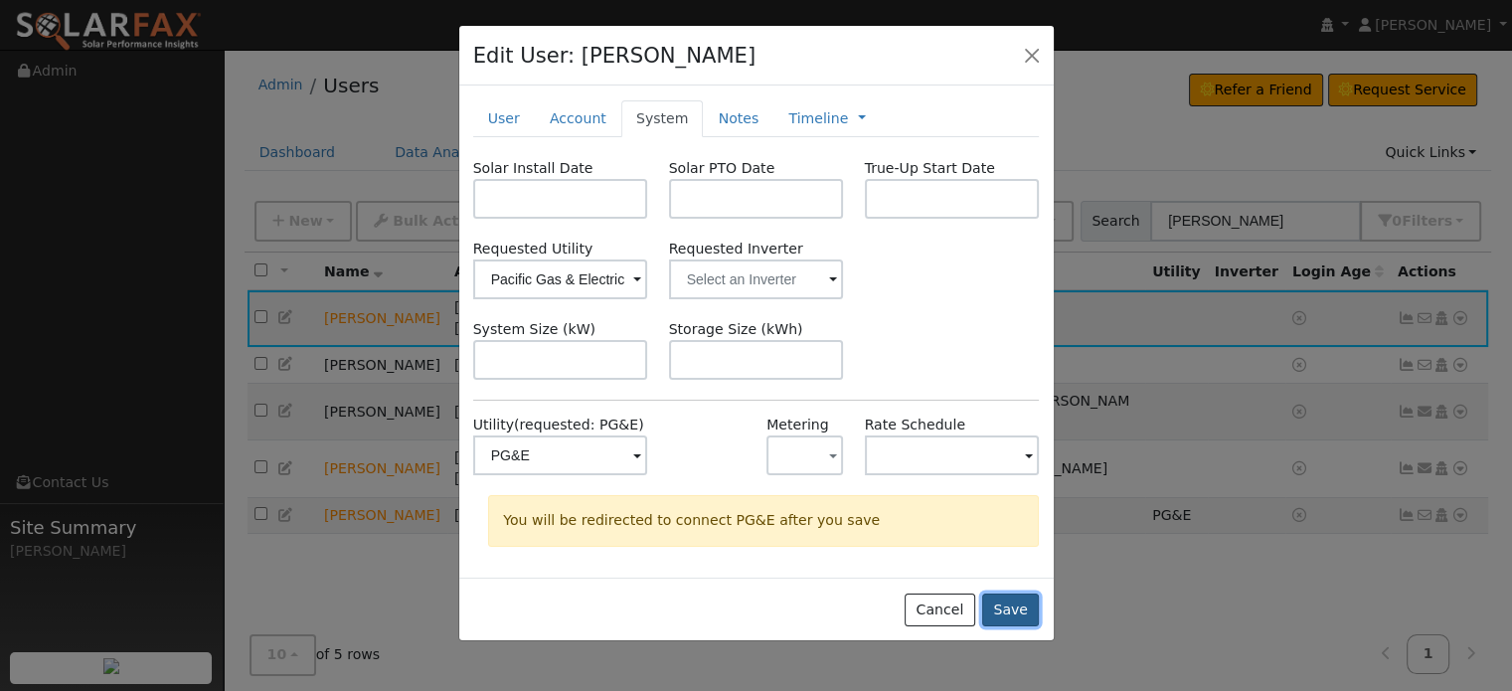
click at [1014, 604] on button "Save" at bounding box center [1011, 611] width 58 height 34
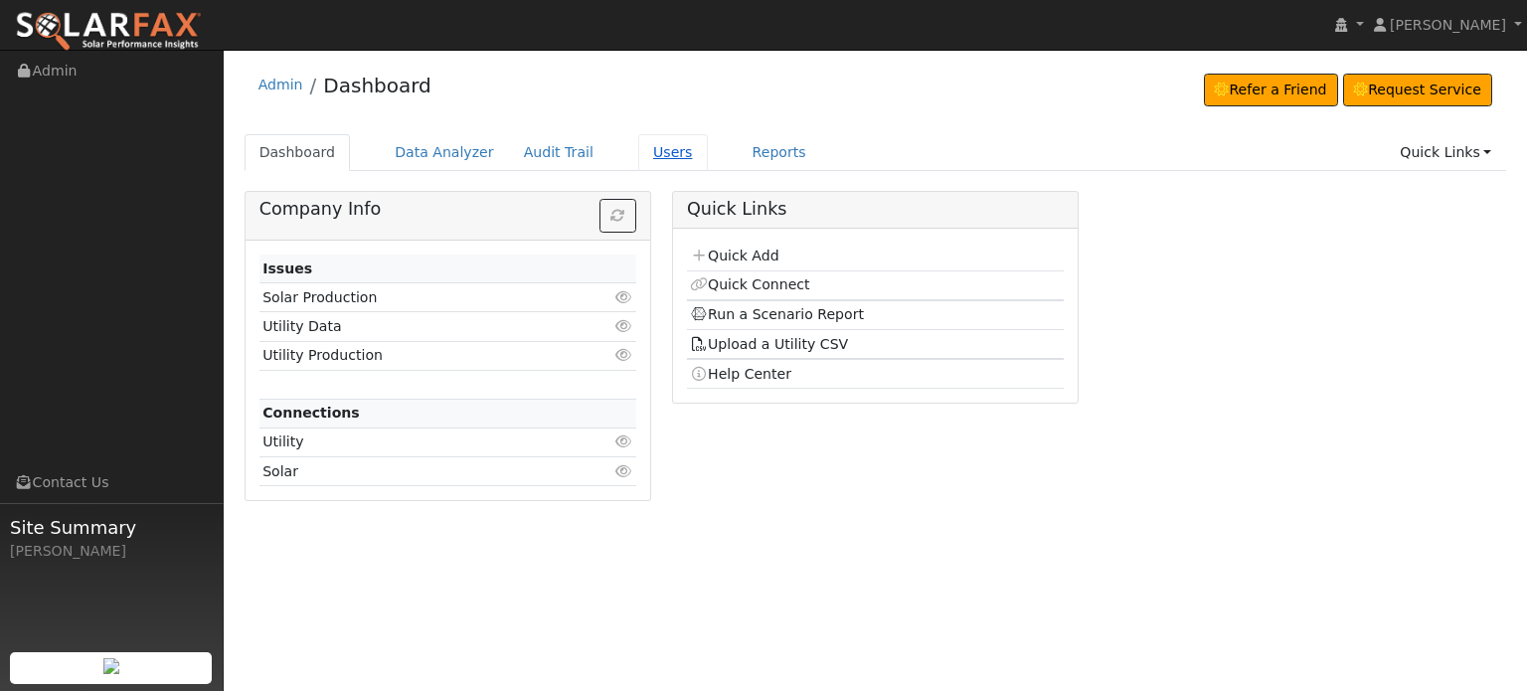
click at [644, 153] on link "Users" at bounding box center [673, 152] width 70 height 37
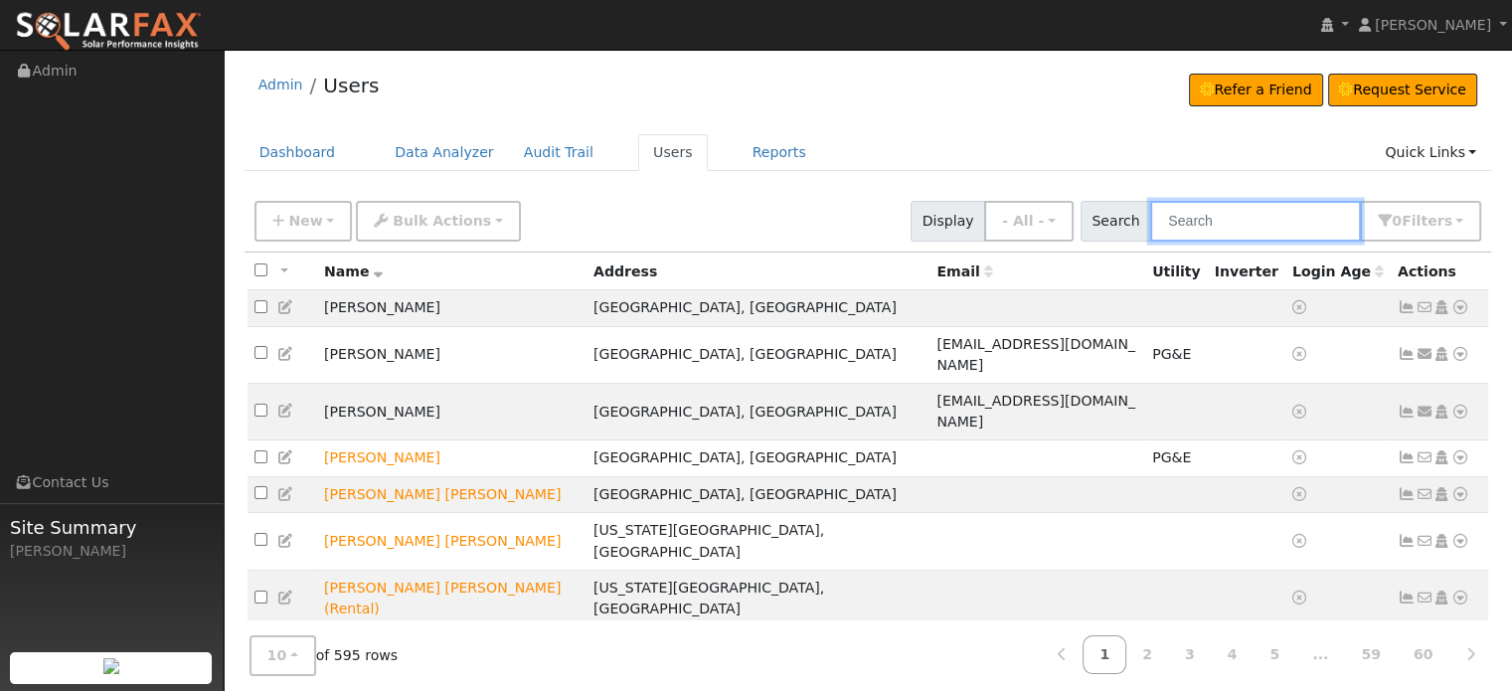
click at [1259, 219] on input "text" at bounding box center [1255, 221] width 211 height 41
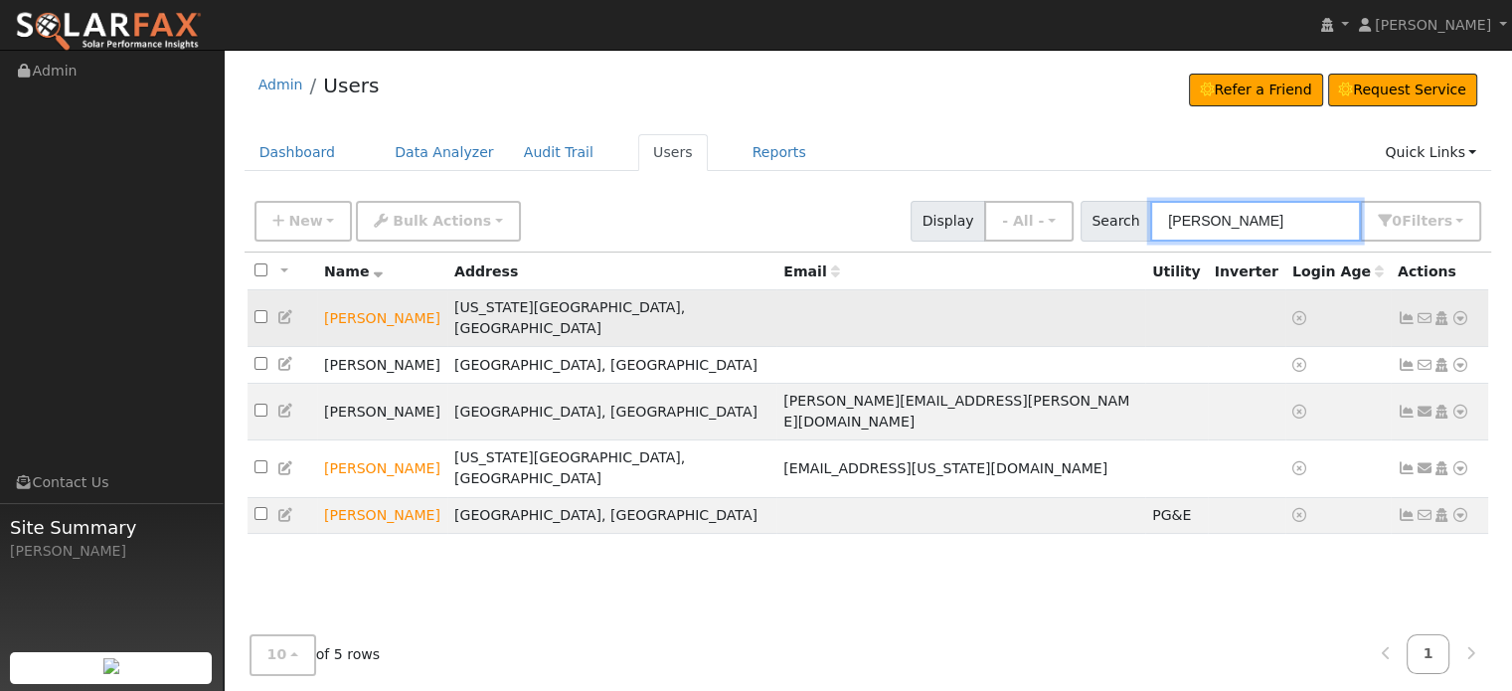
type input "[PERSON_NAME]"
click at [1459, 311] on icon at bounding box center [1460, 318] width 18 height 14
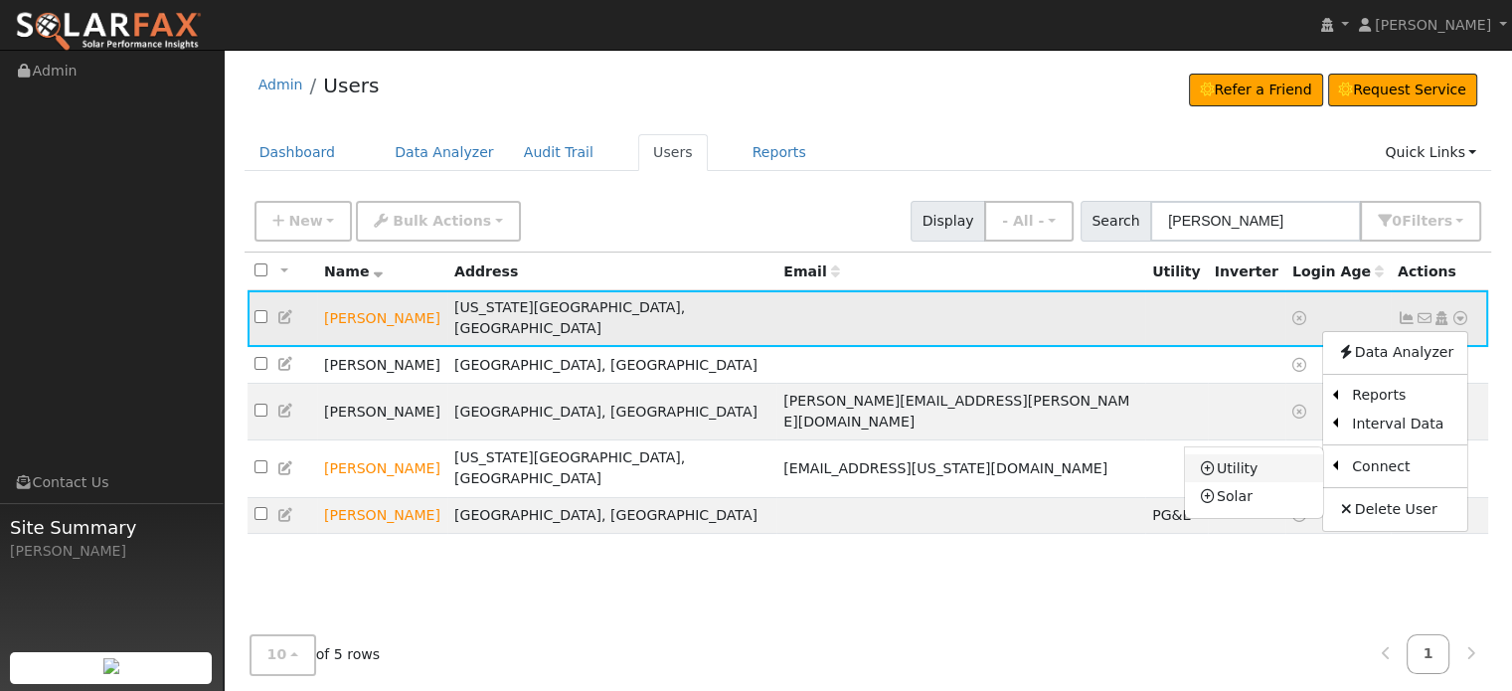
click at [1243, 456] on link "Utility" at bounding box center [1254, 468] width 138 height 28
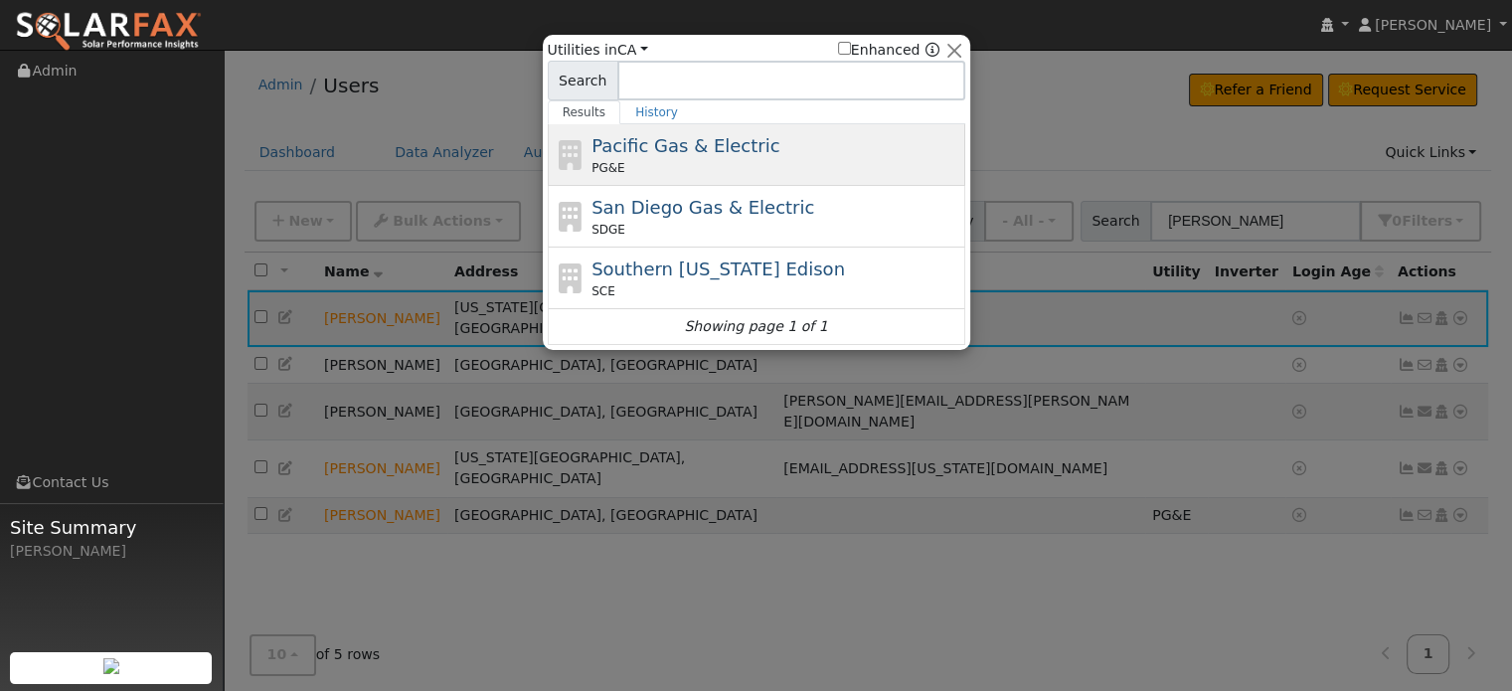
click at [656, 155] on span "Pacific Gas & Electric" at bounding box center [686, 145] width 188 height 21
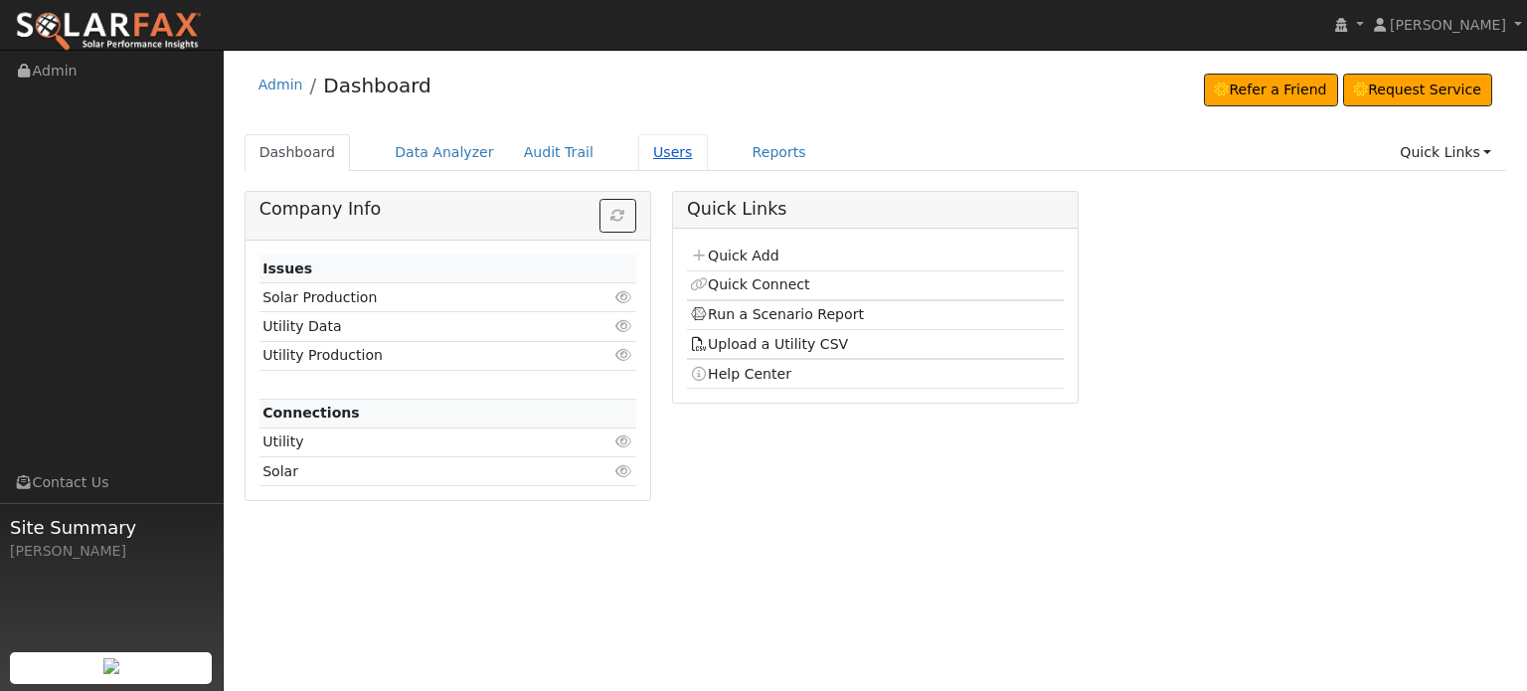
click at [641, 154] on link "Users" at bounding box center [673, 152] width 70 height 37
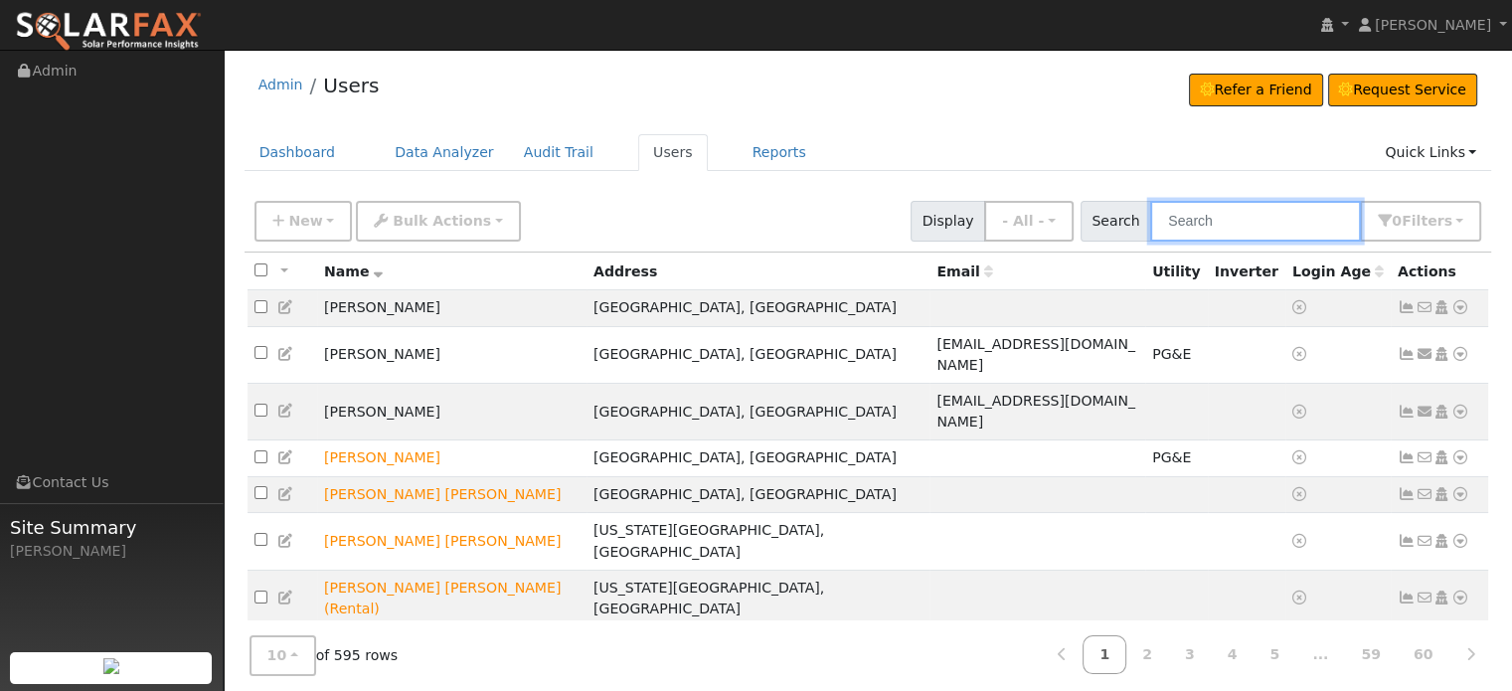
click at [1244, 209] on input "text" at bounding box center [1255, 221] width 211 height 41
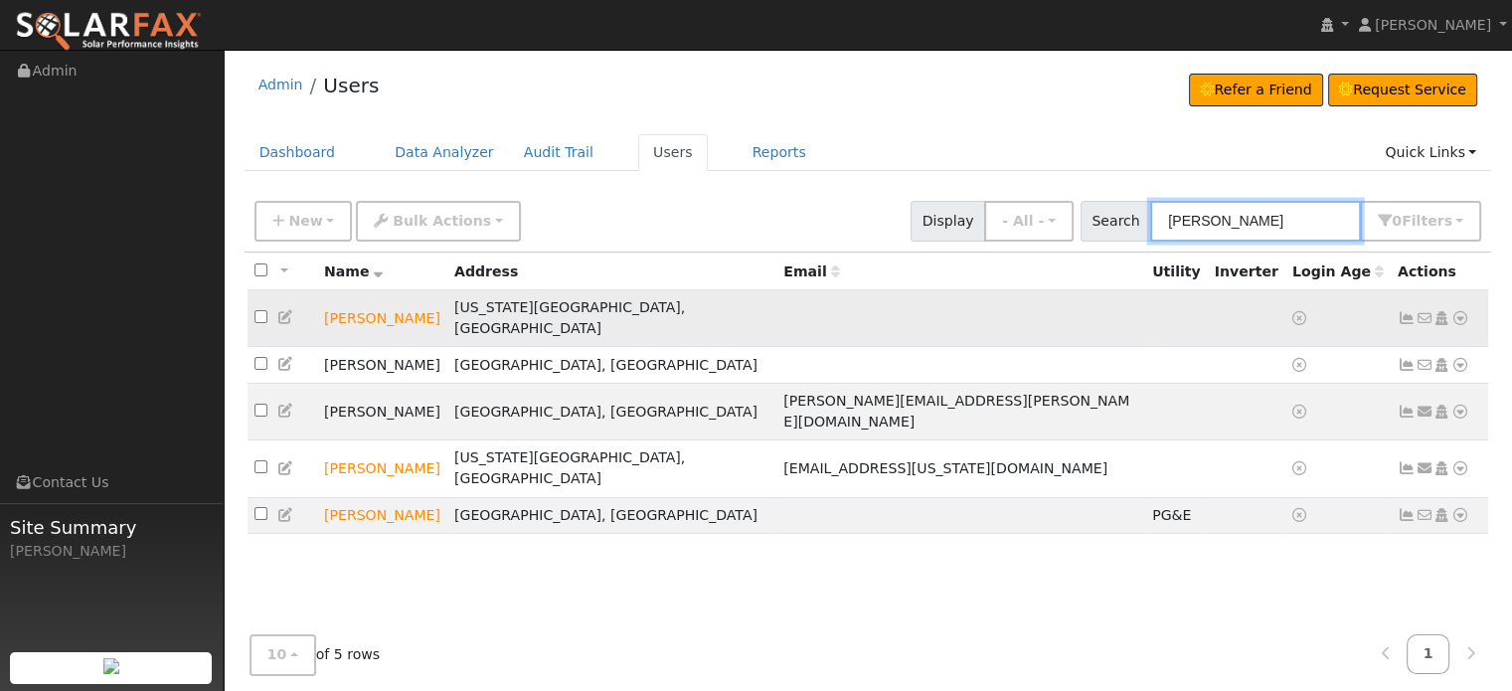
type input "[PERSON_NAME]"
click at [1456, 311] on icon at bounding box center [1460, 318] width 18 height 14
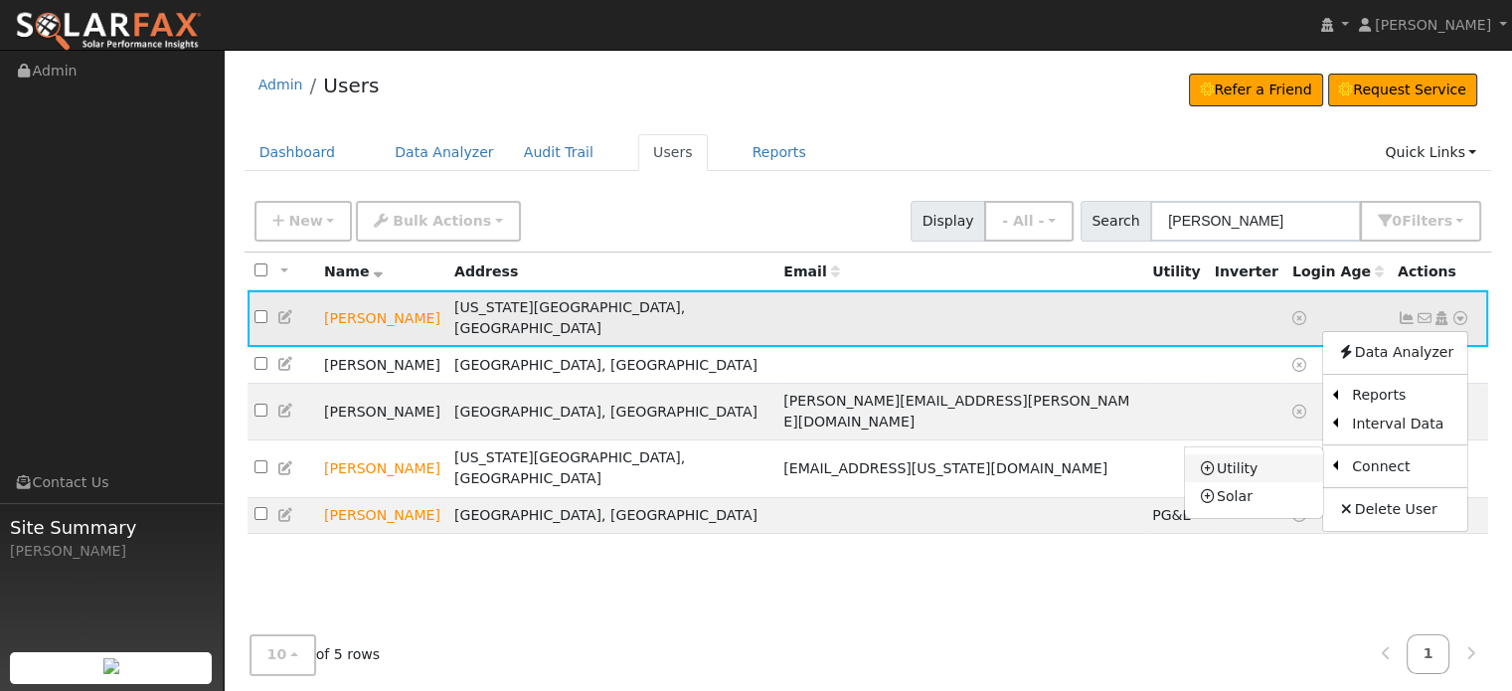
click at [1236, 457] on link "Utility" at bounding box center [1254, 468] width 138 height 28
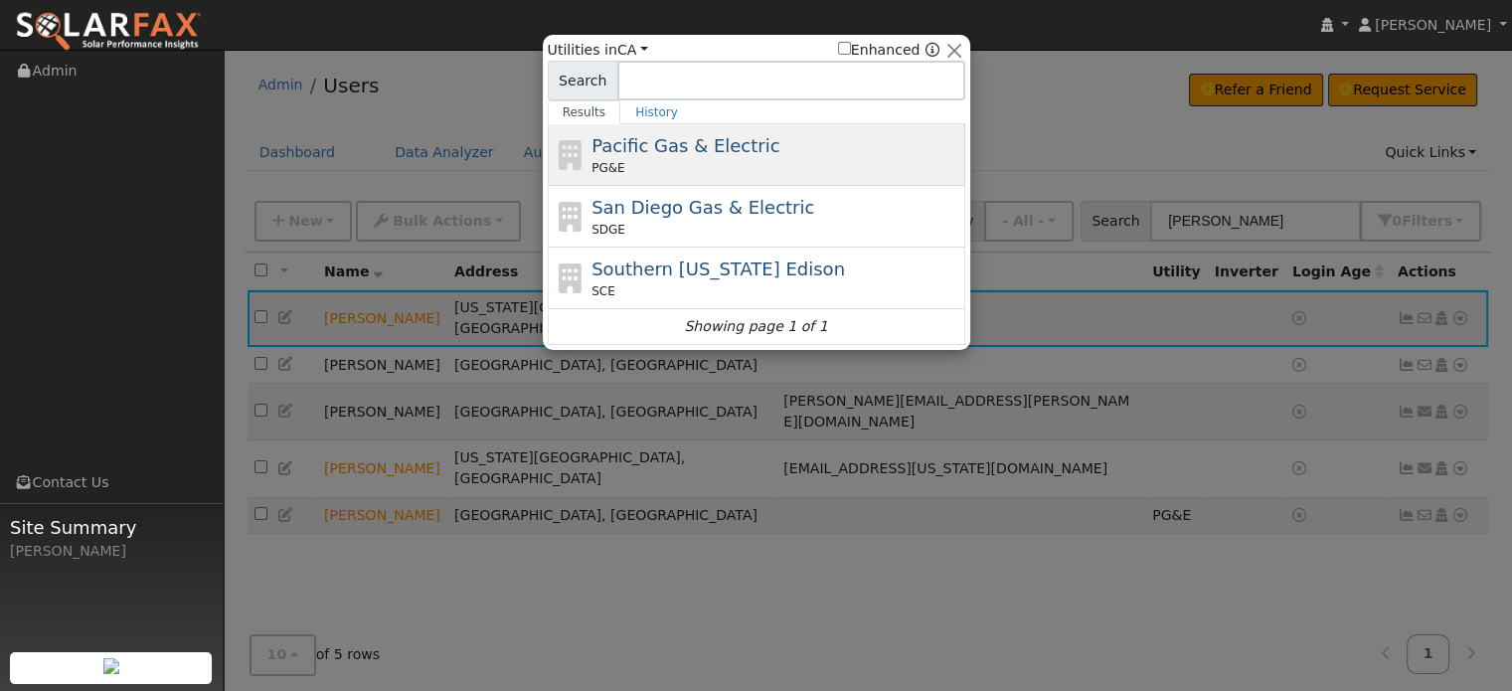
click at [661, 169] on div "PG&E" at bounding box center [776, 168] width 369 height 18
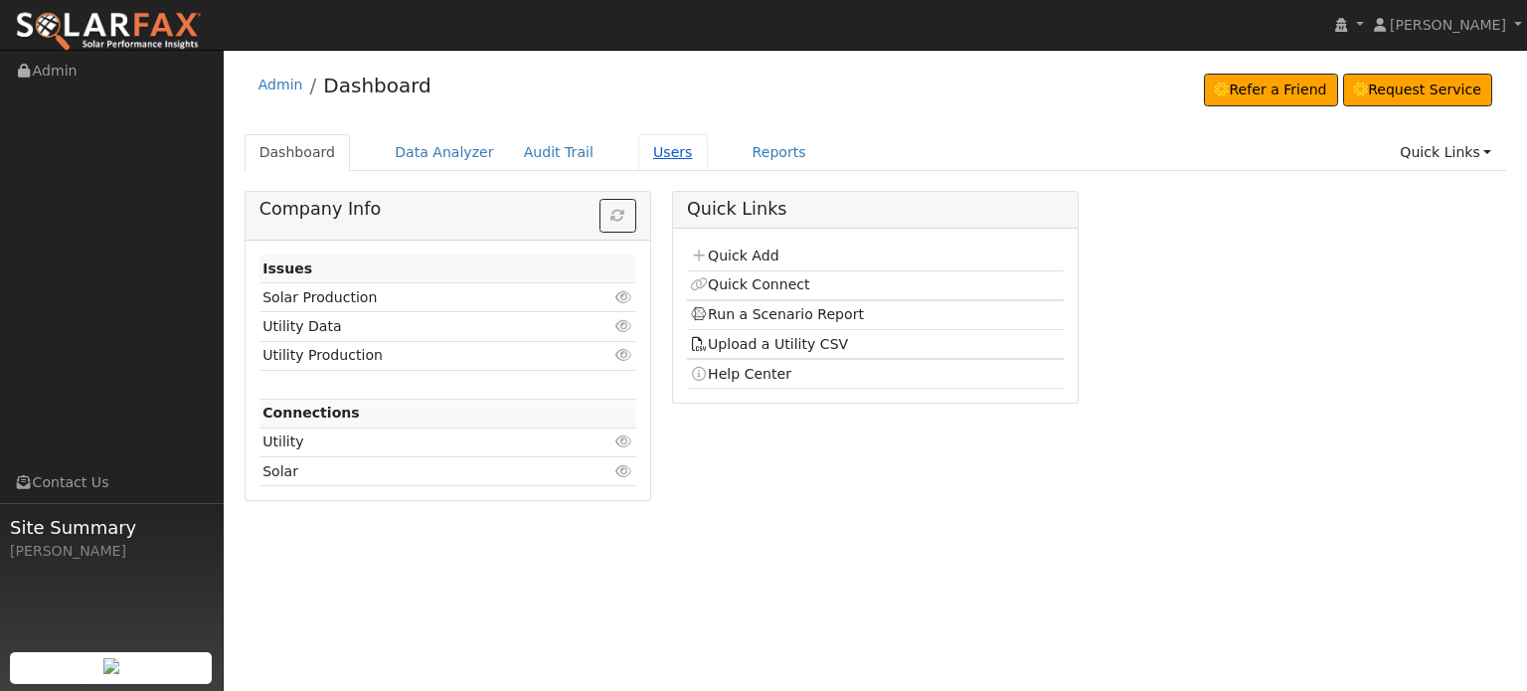
click at [640, 142] on link "Users" at bounding box center [673, 152] width 70 height 37
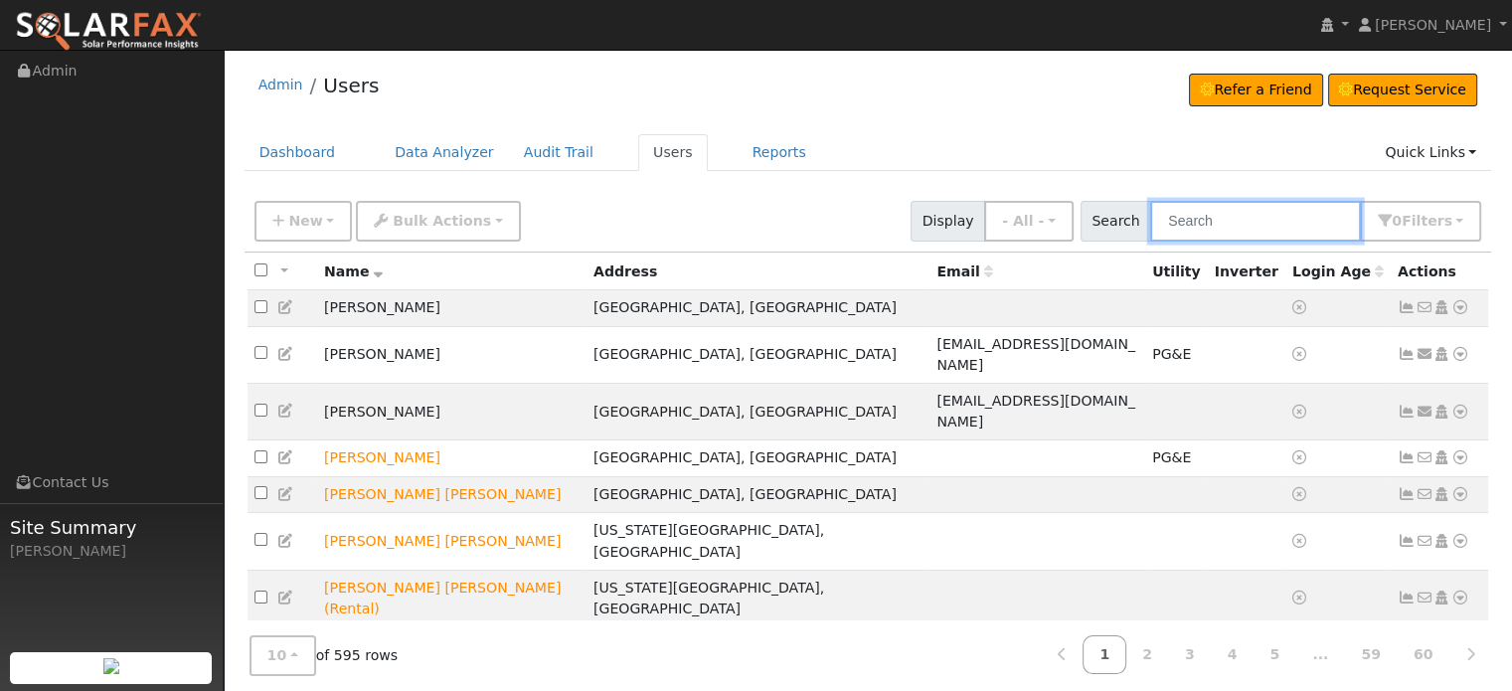
click at [1229, 221] on input "text" at bounding box center [1255, 221] width 211 height 41
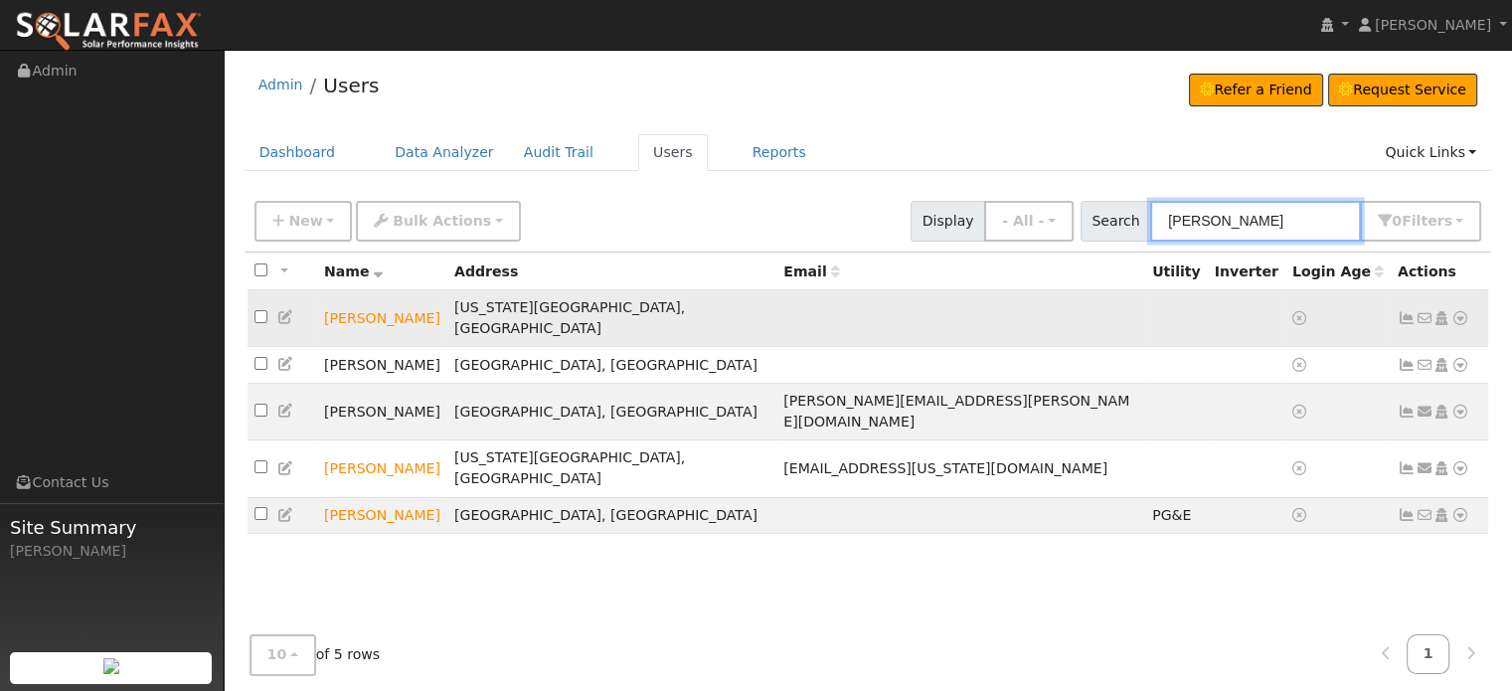
type input "lynn"
click at [281, 310] on icon at bounding box center [286, 317] width 18 height 14
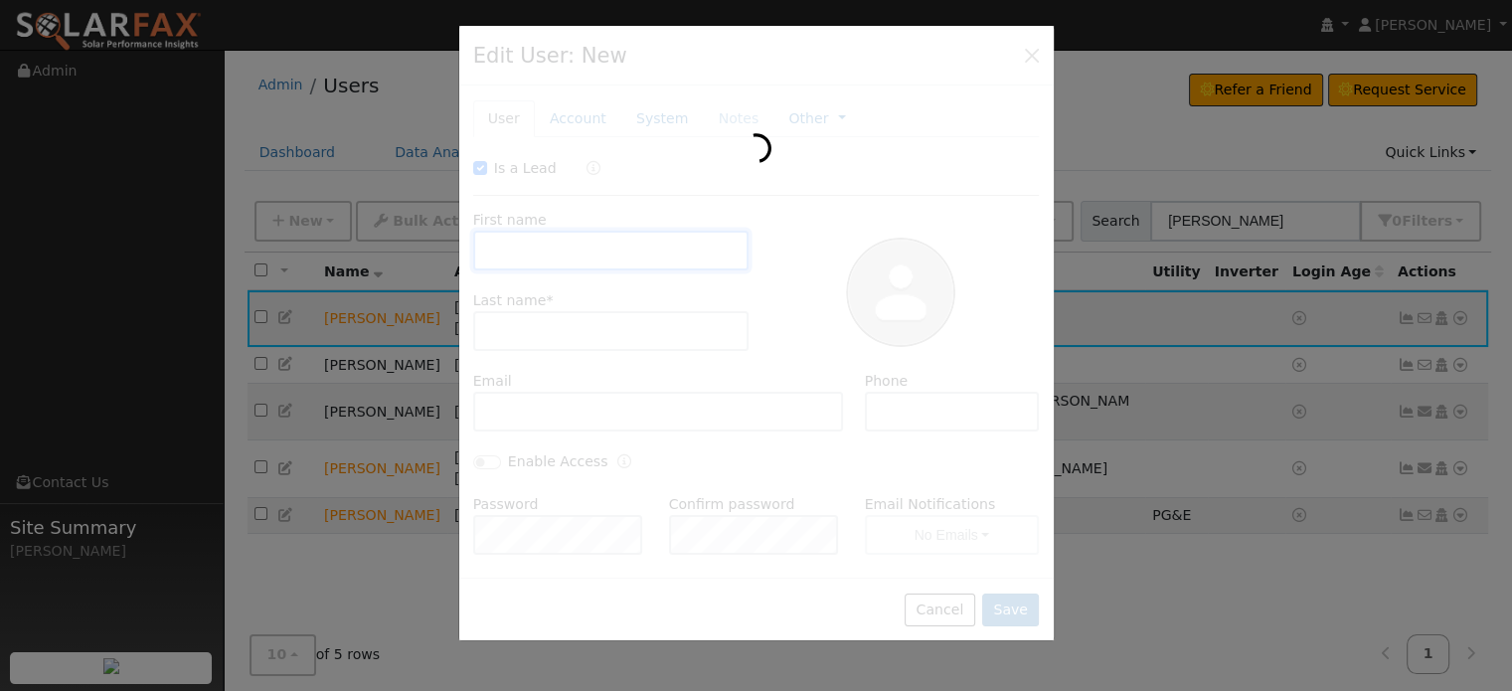
checkbox input "true"
type input "Lynn"
type input "Isaeff"
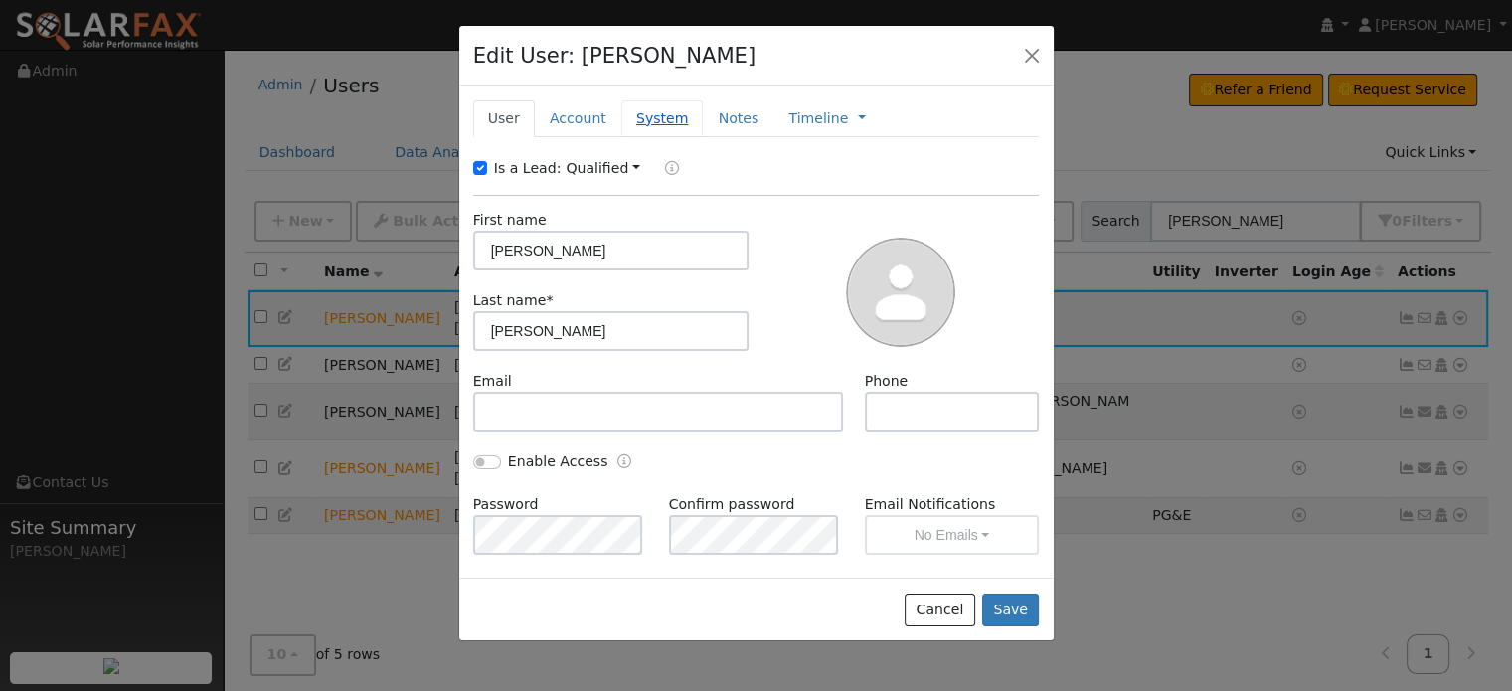
click at [645, 120] on link "System" at bounding box center [662, 118] width 83 height 37
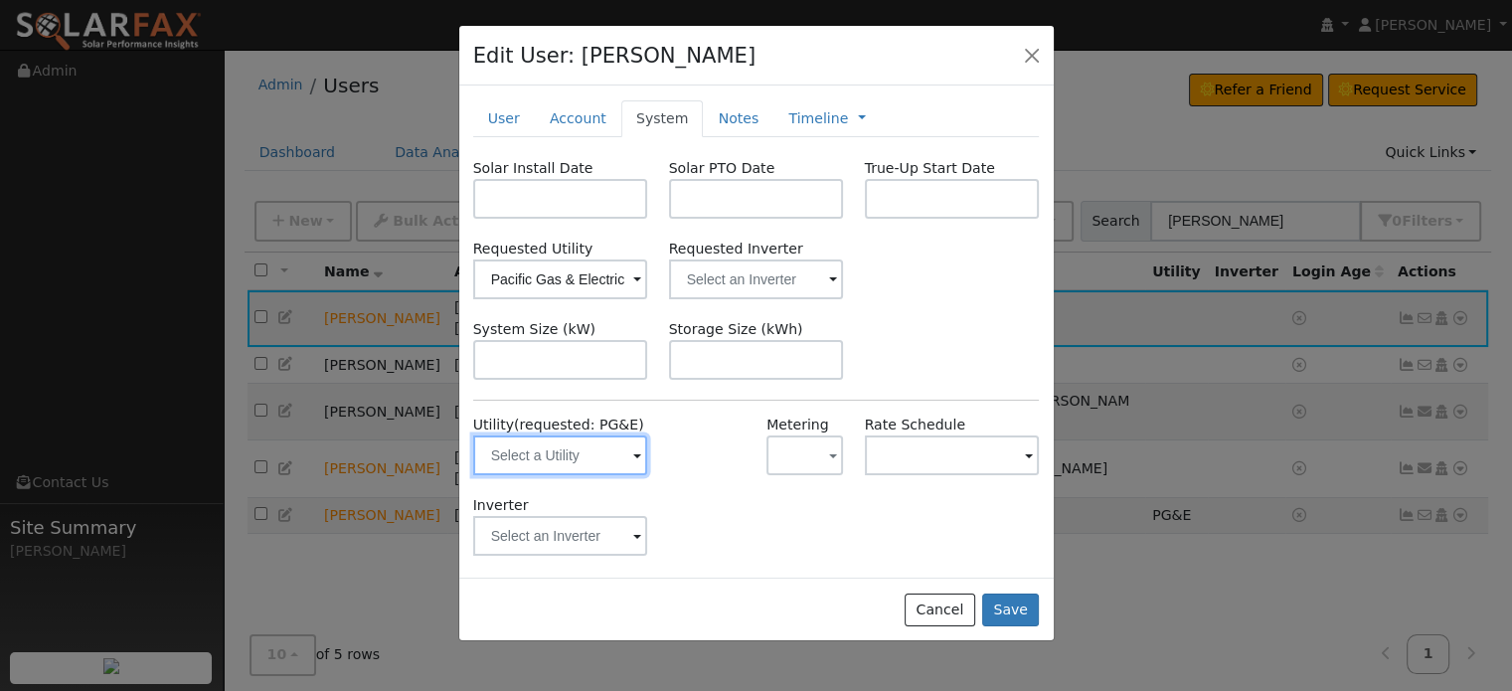
click at [541, 450] on input "text" at bounding box center [560, 455] width 175 height 40
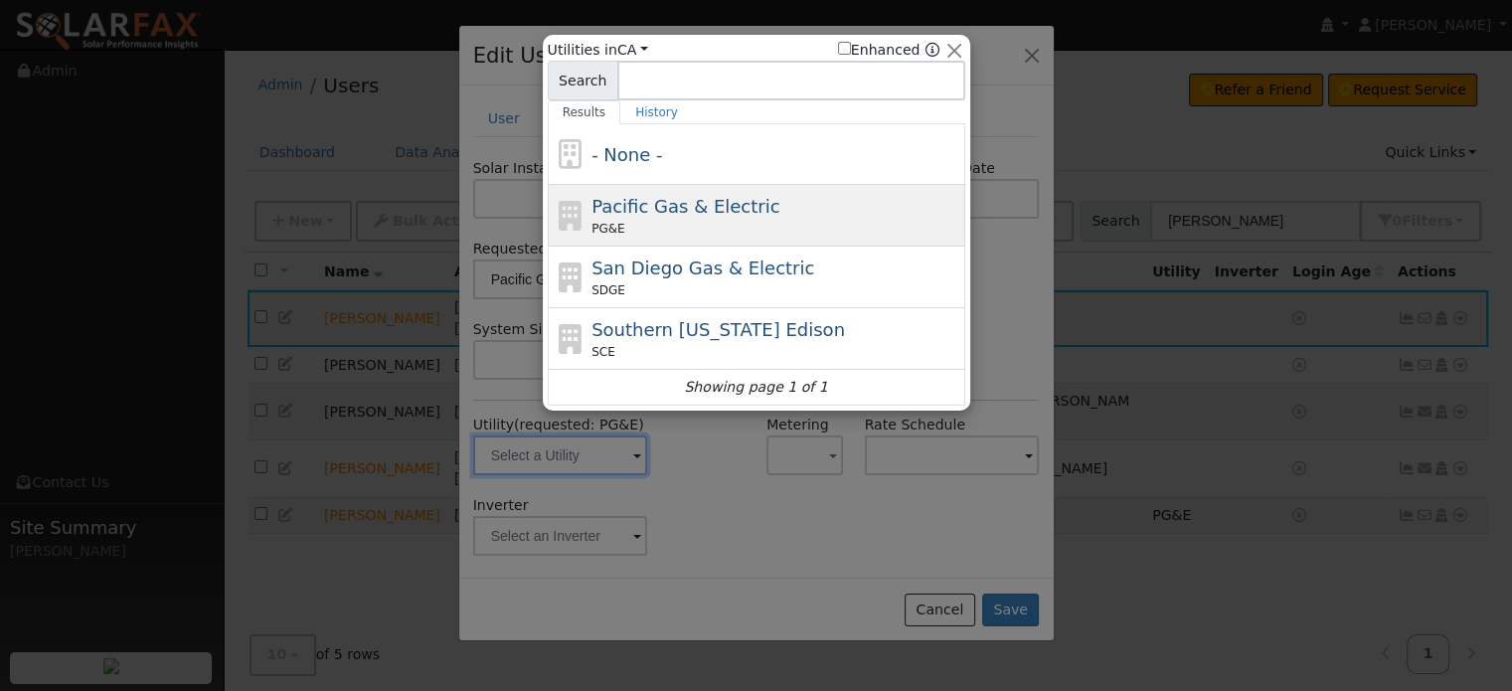
click at [644, 207] on span "Pacific Gas & Electric" at bounding box center [686, 206] width 188 height 21
type input "PG&E"
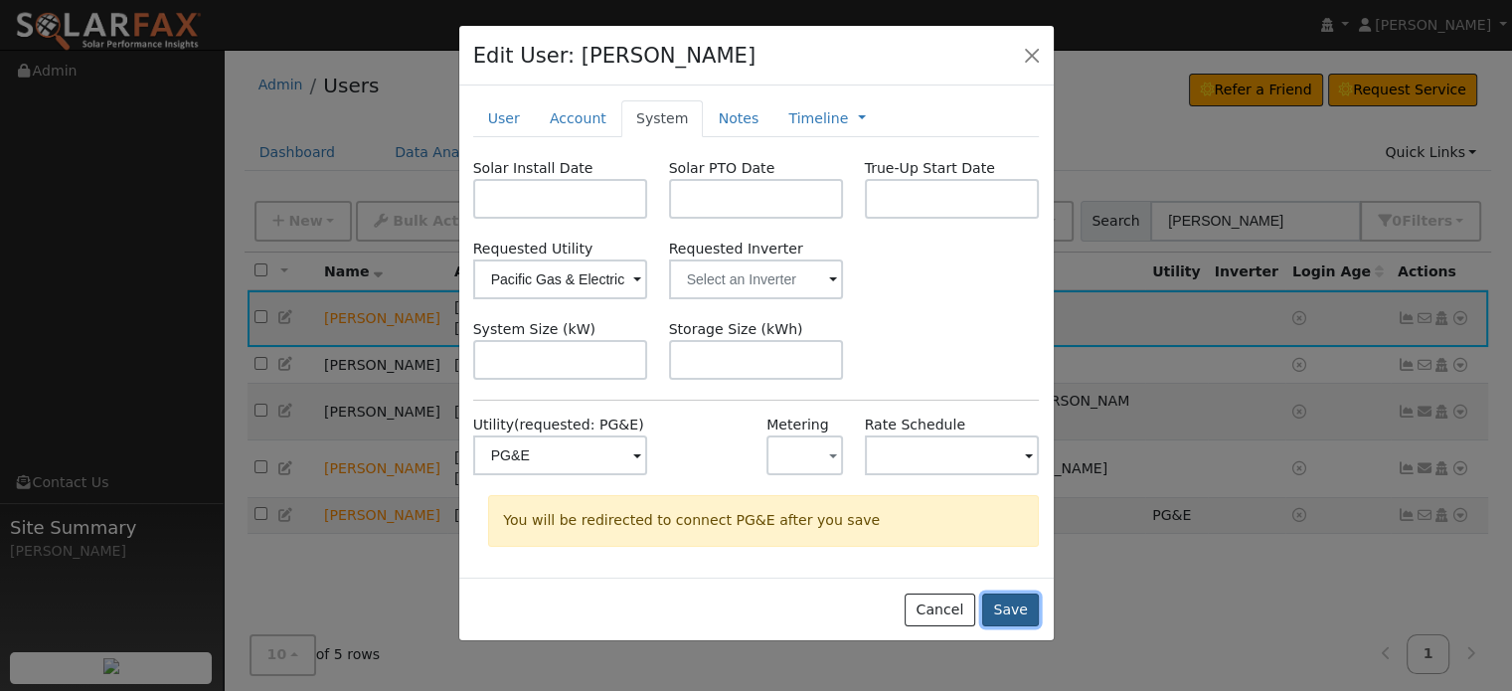
click at [1007, 612] on button "Save" at bounding box center [1011, 611] width 58 height 34
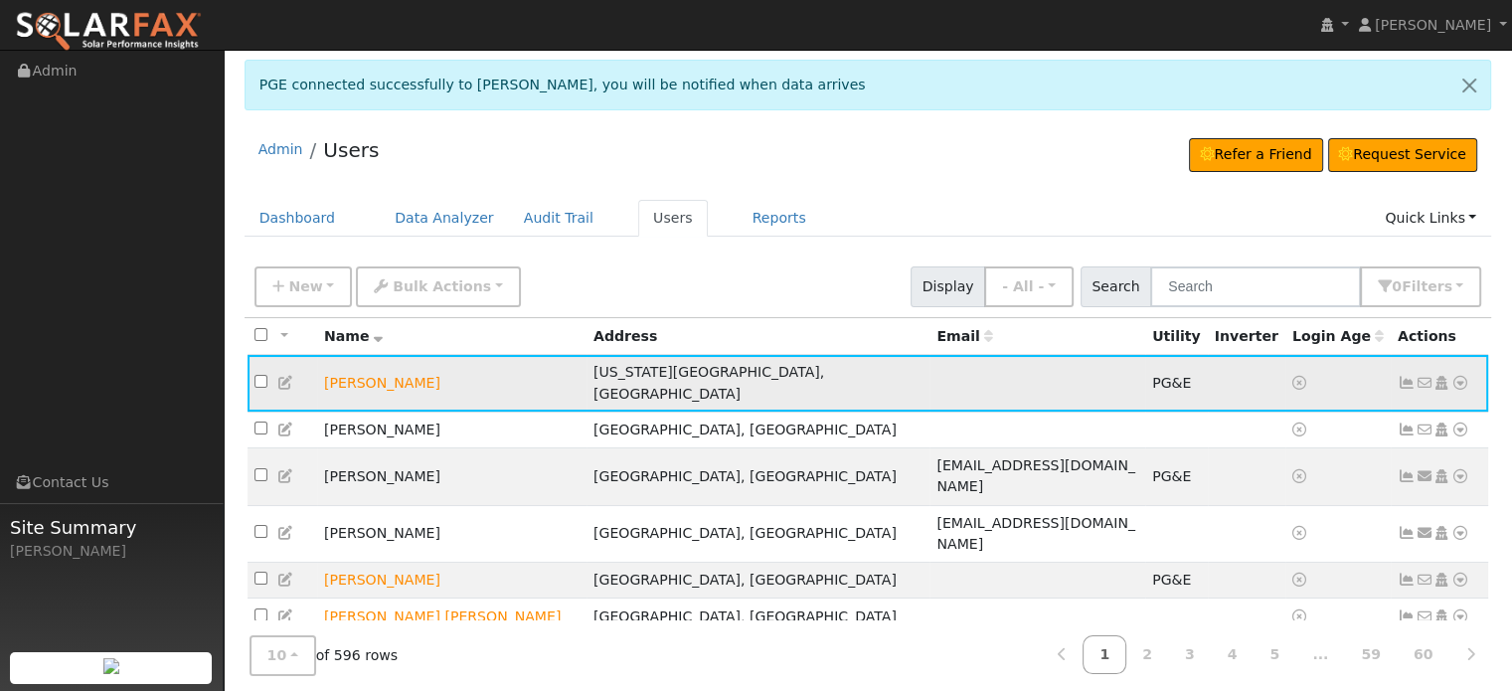
click at [1407, 376] on icon at bounding box center [1407, 383] width 18 height 14
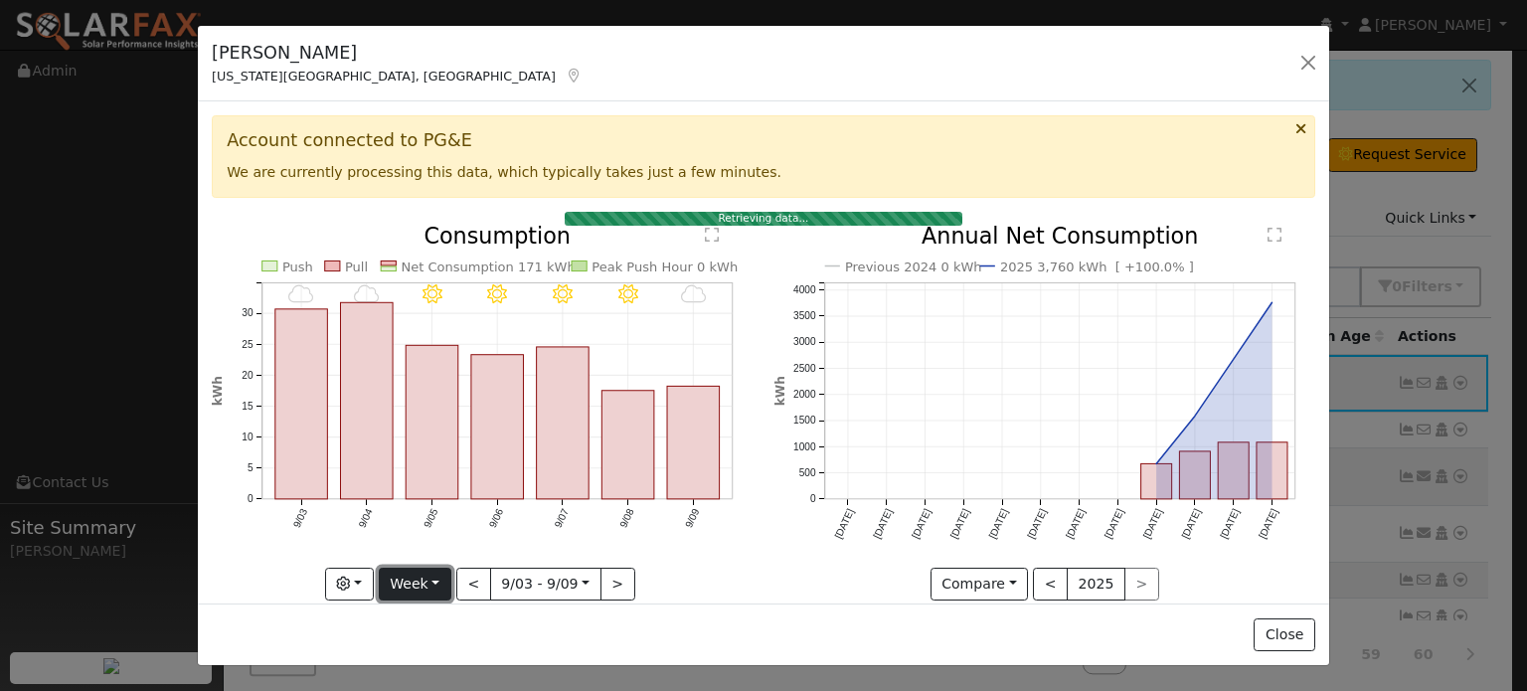
click at [432, 577] on button "Week" at bounding box center [415, 585] width 73 height 34
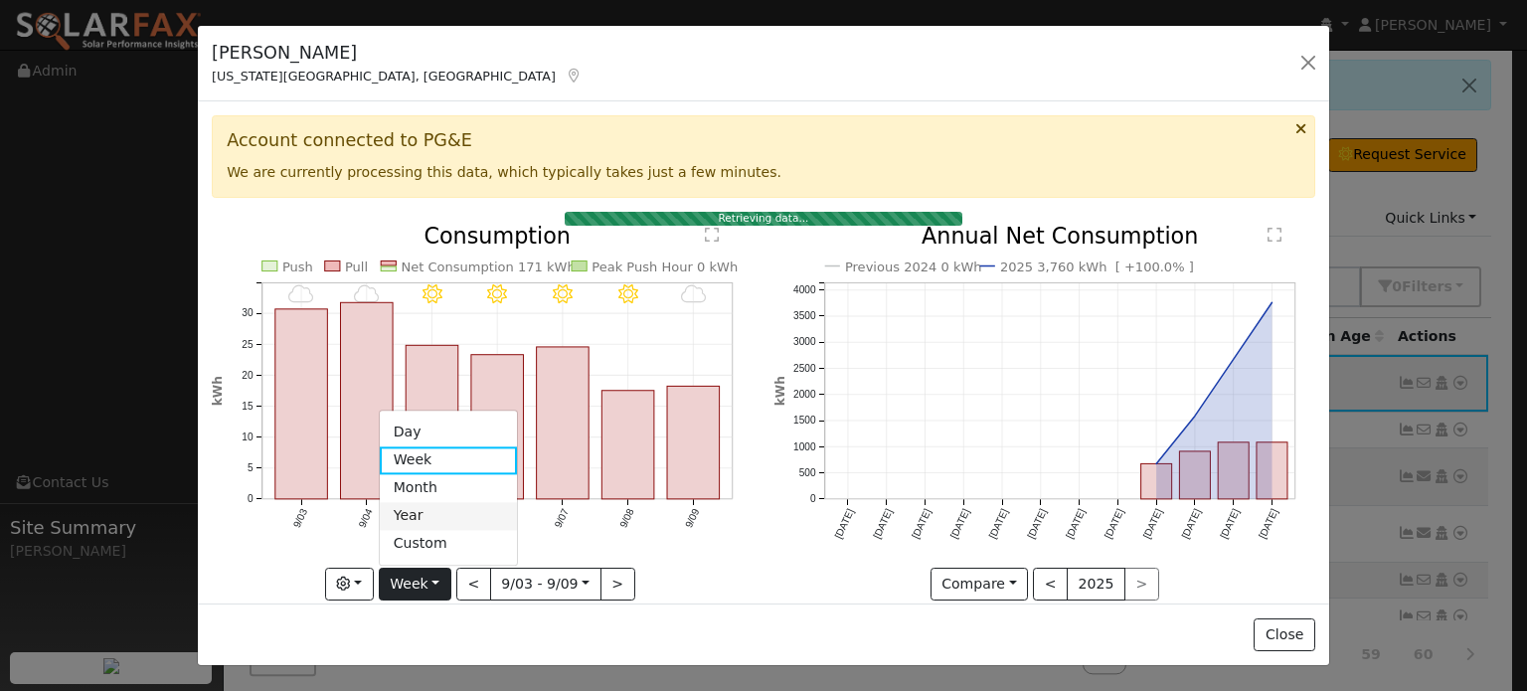
click at [410, 514] on link "Year" at bounding box center [449, 516] width 138 height 28
type input "[DATE]"
